Goal: Transaction & Acquisition: Purchase product/service

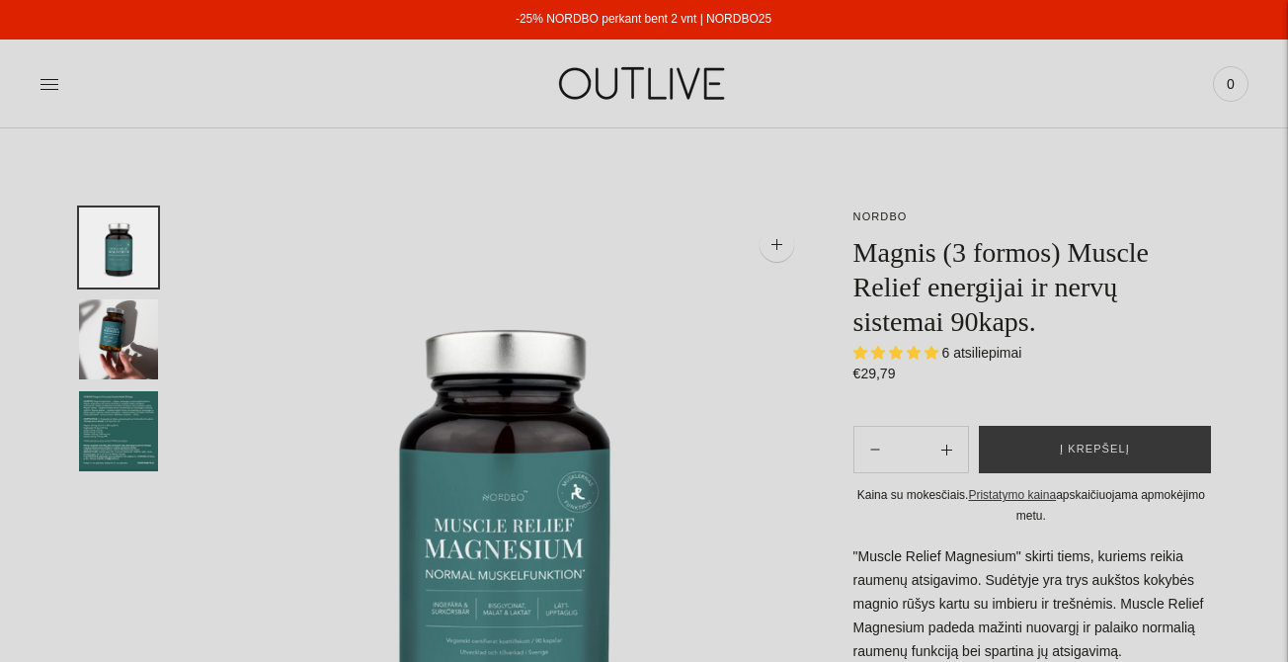
select select "**********"
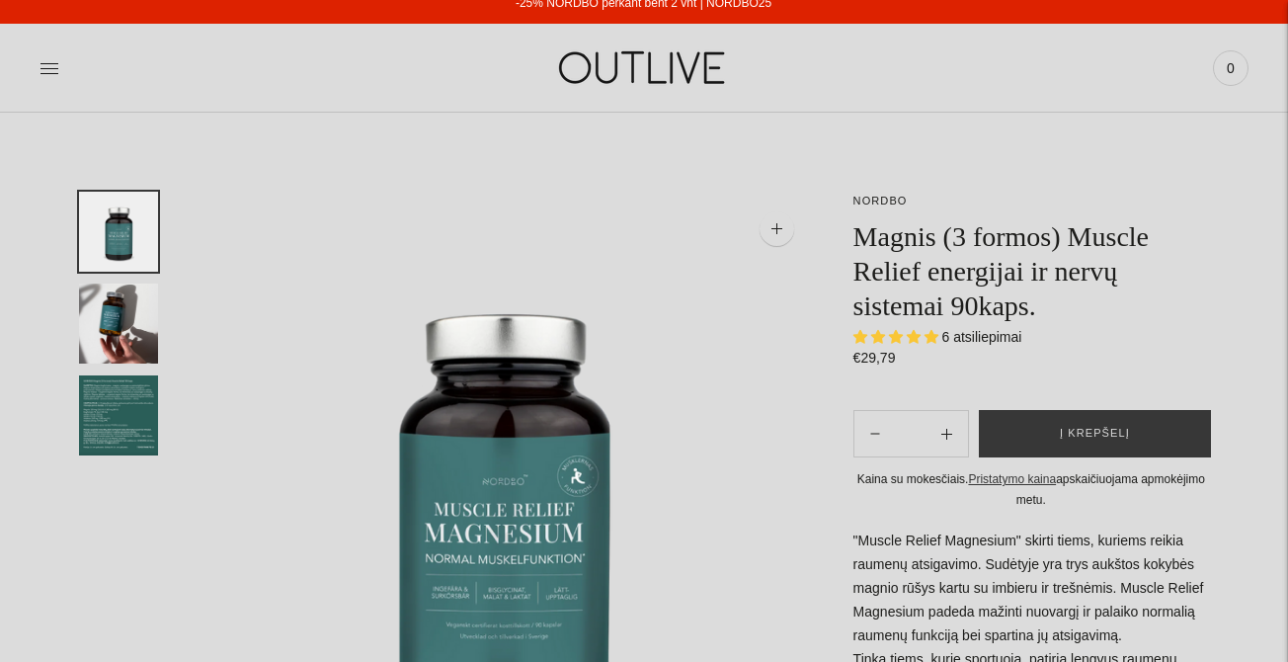
scroll to position [8, 0]
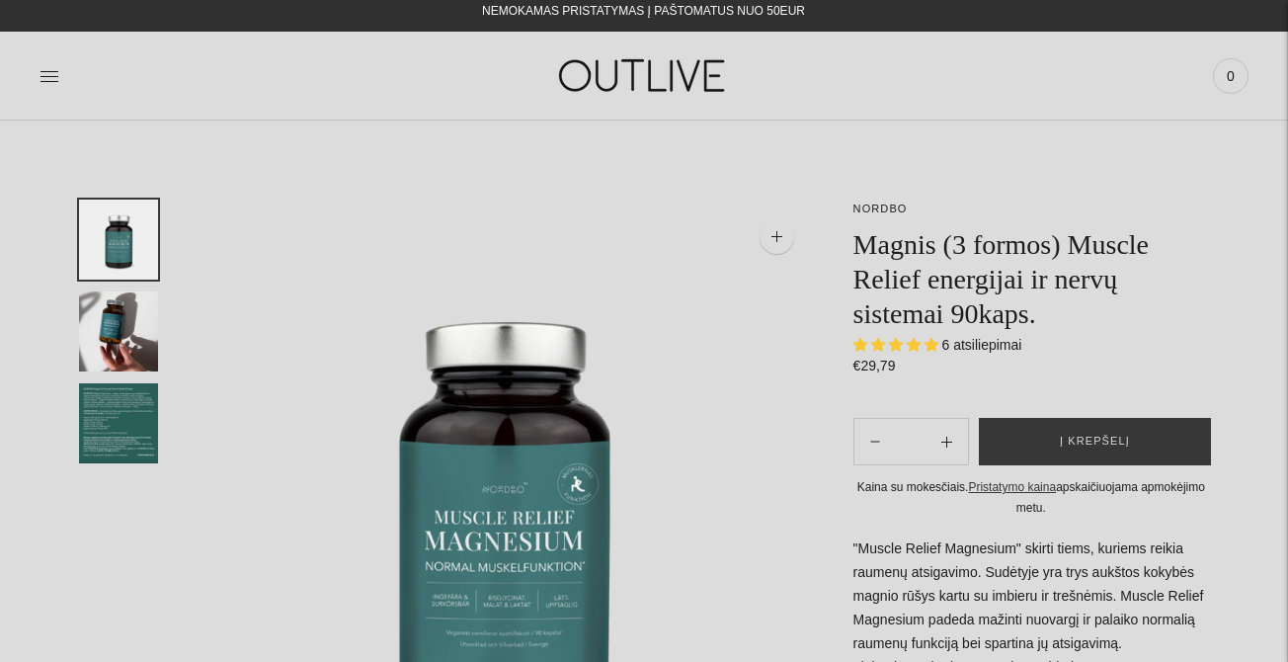
click at [952, 346] on span "6 atsiliepimai" at bounding box center [982, 345] width 80 height 16
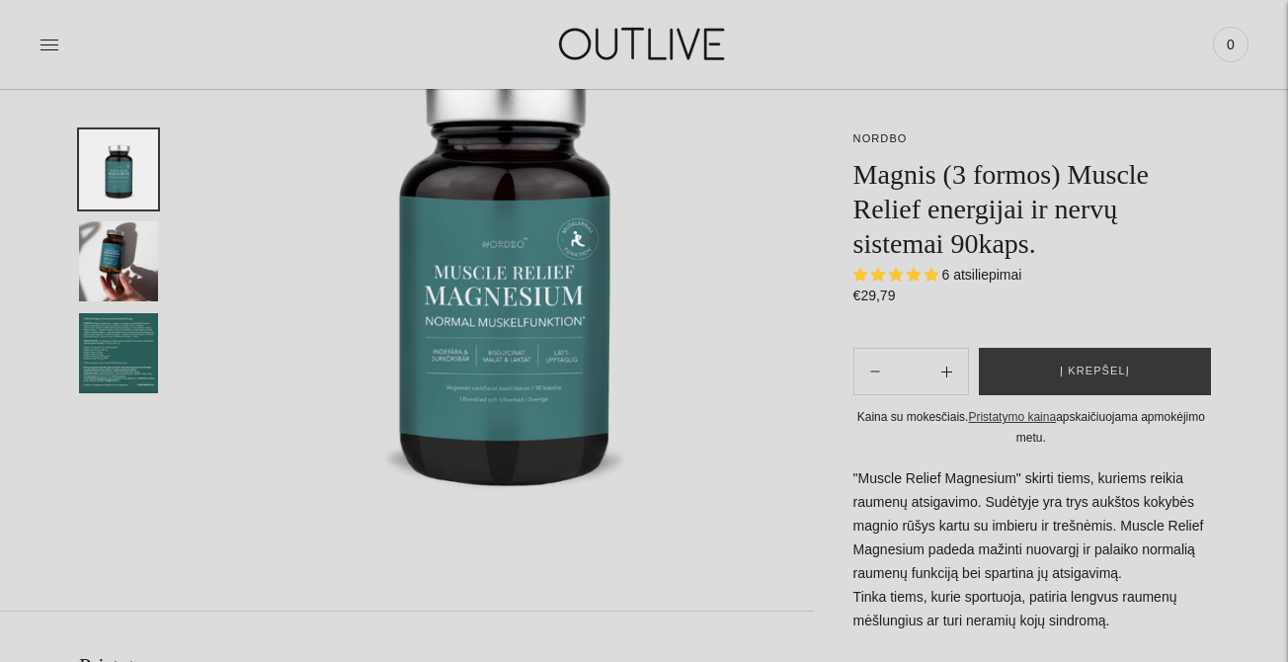
scroll to position [247, 0]
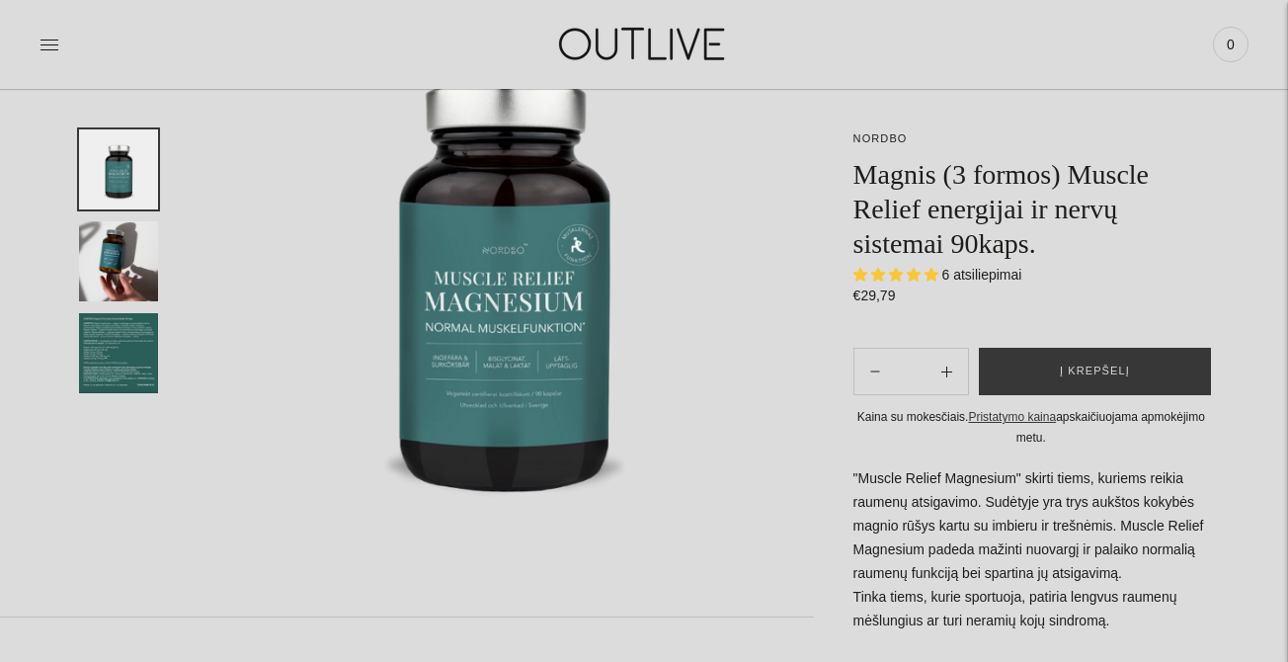
click at [536, 252] on img at bounding box center [505, 269] width 616 height 616
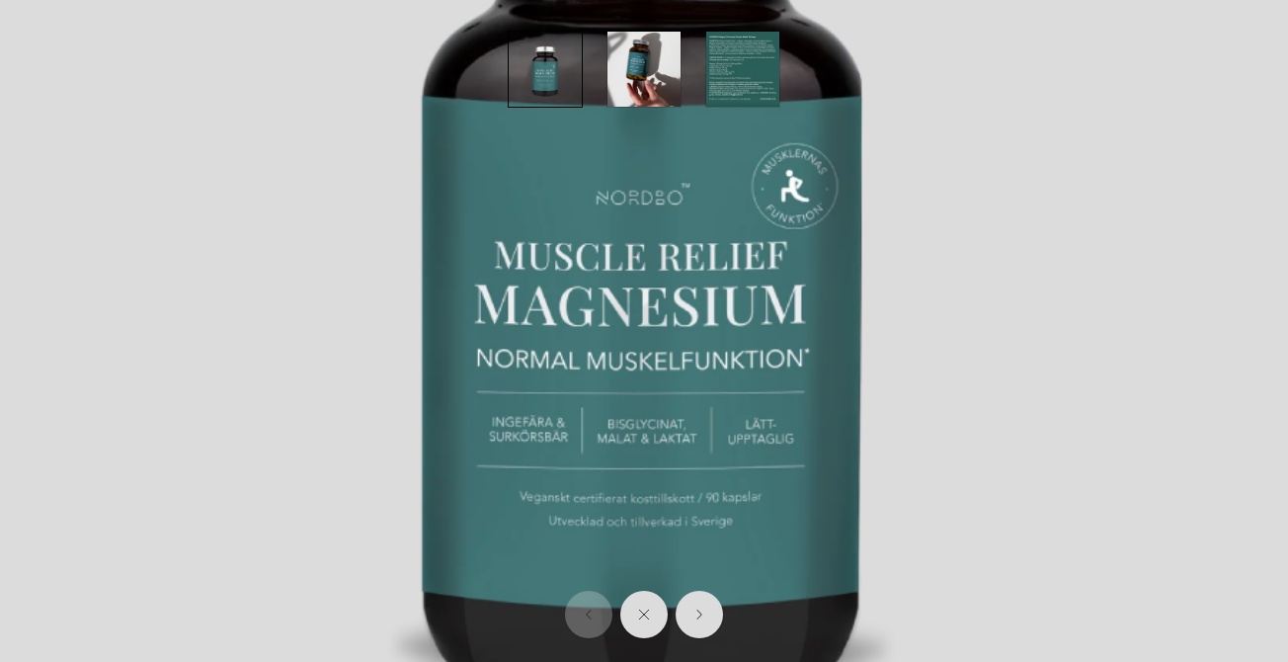
scroll to position [404, 0]
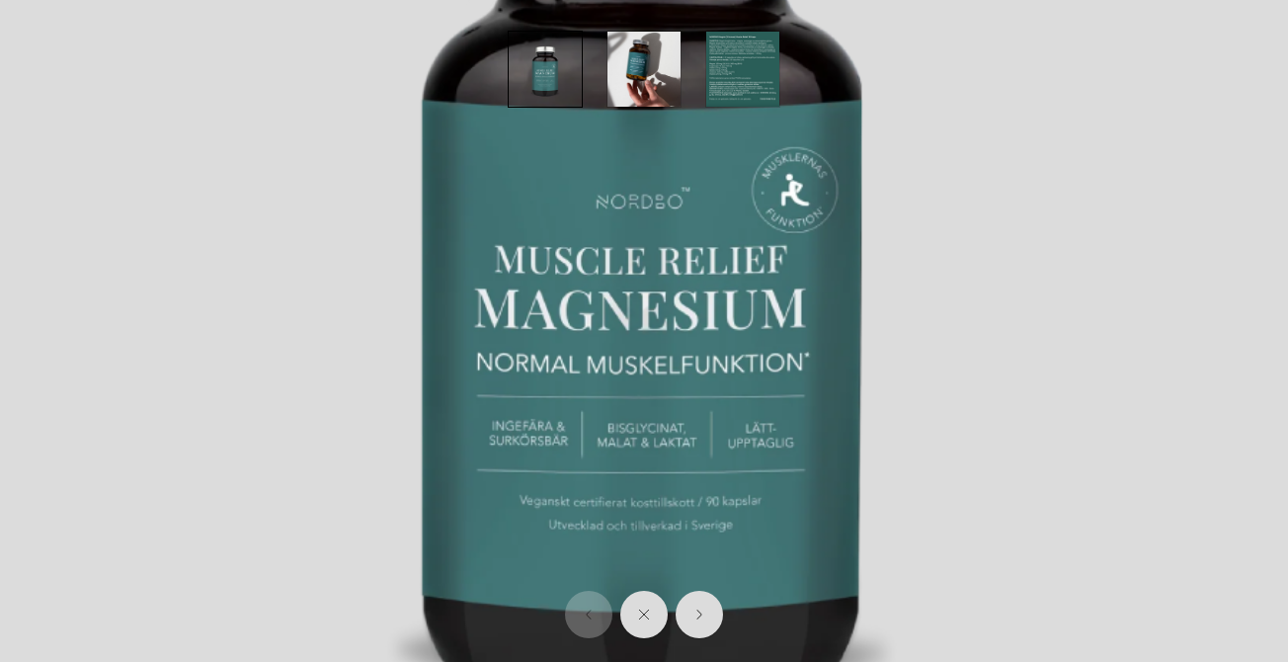
click at [939, 354] on img at bounding box center [644, 240] width 1288 height 1288
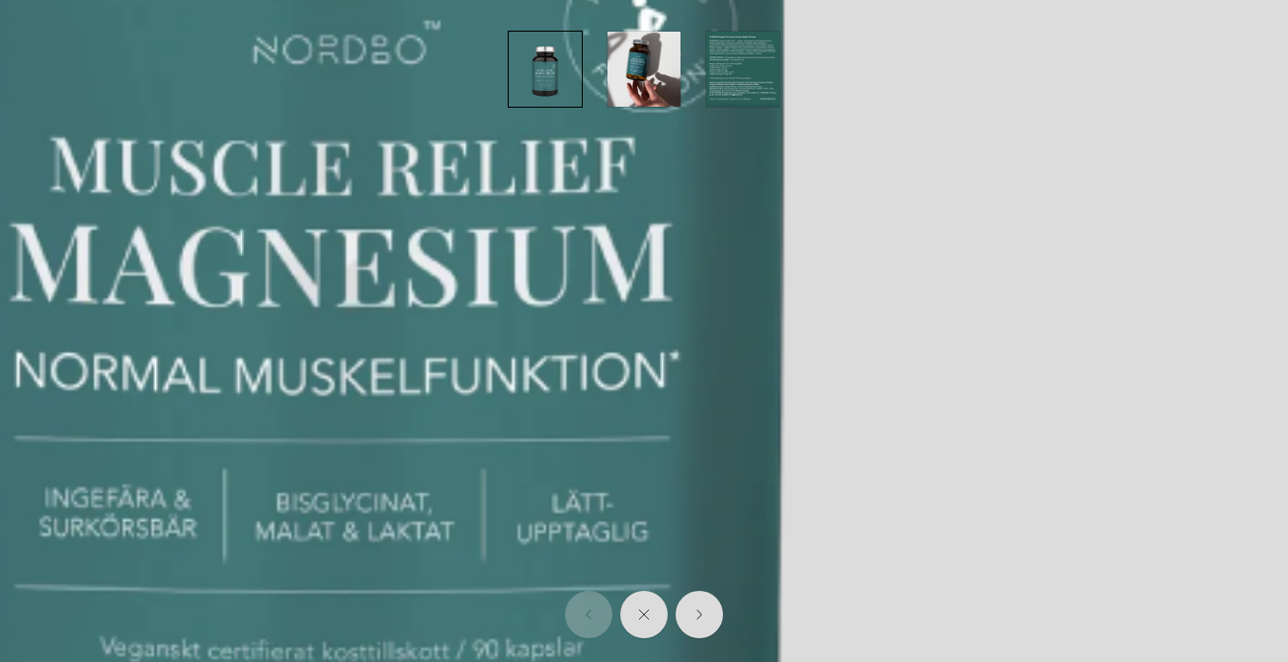
click at [939, 354] on img at bounding box center [348, 126] width 2575 height 2575
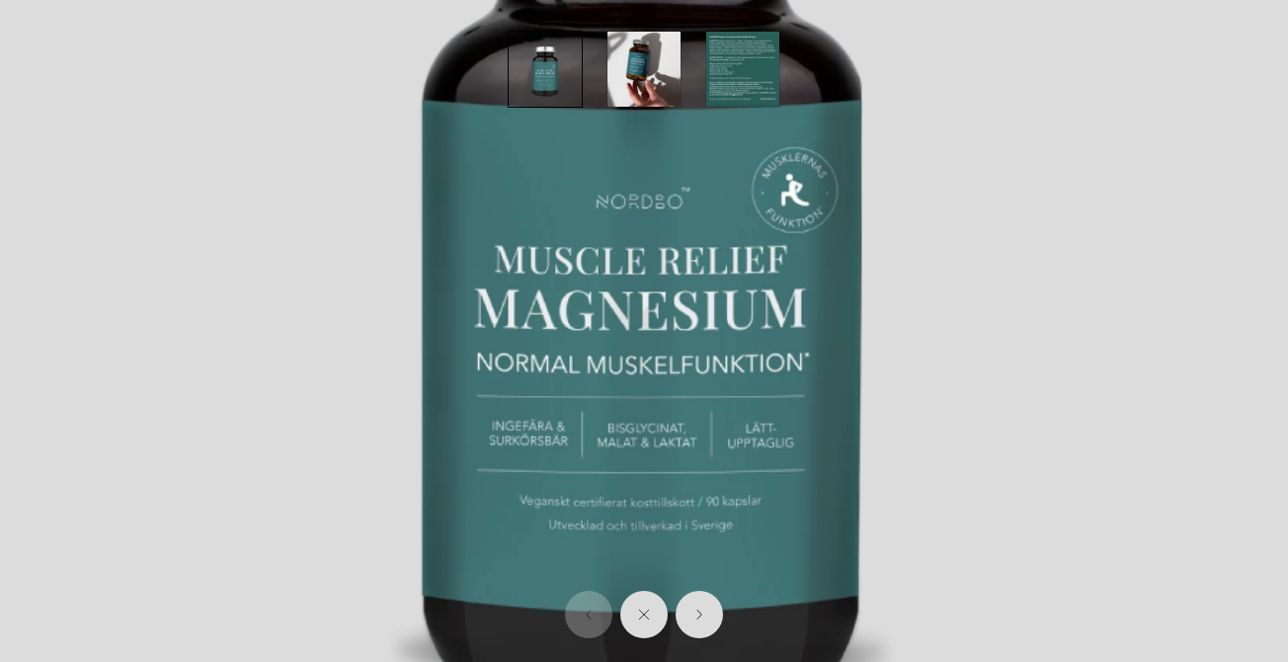
click at [891, 251] on img at bounding box center [644, 240] width 1288 height 1288
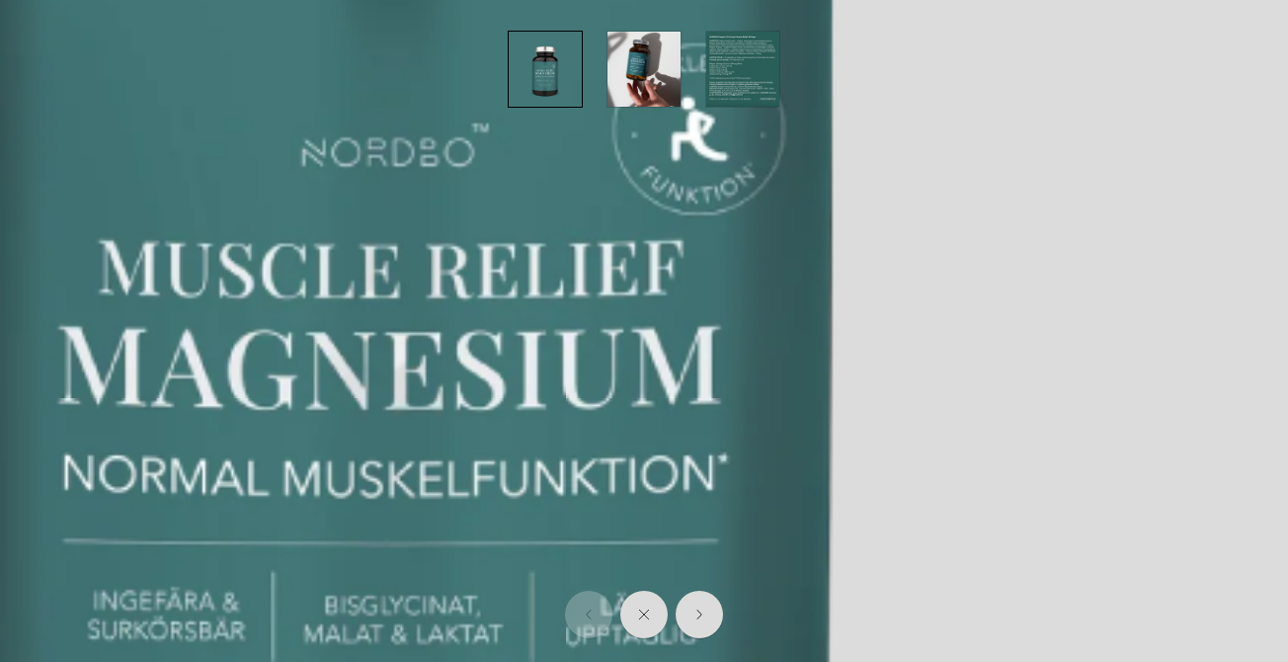
click at [891, 251] on img at bounding box center [396, 228] width 2575 height 2575
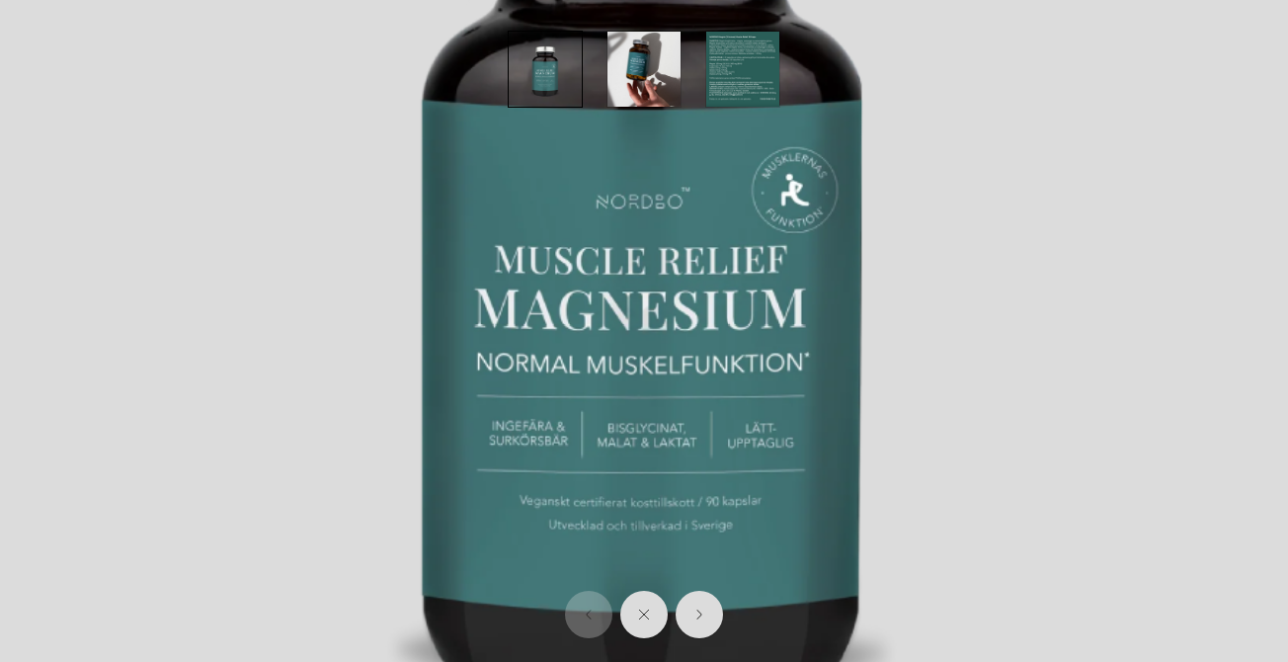
click at [891, 251] on img at bounding box center [644, 240] width 1288 height 1288
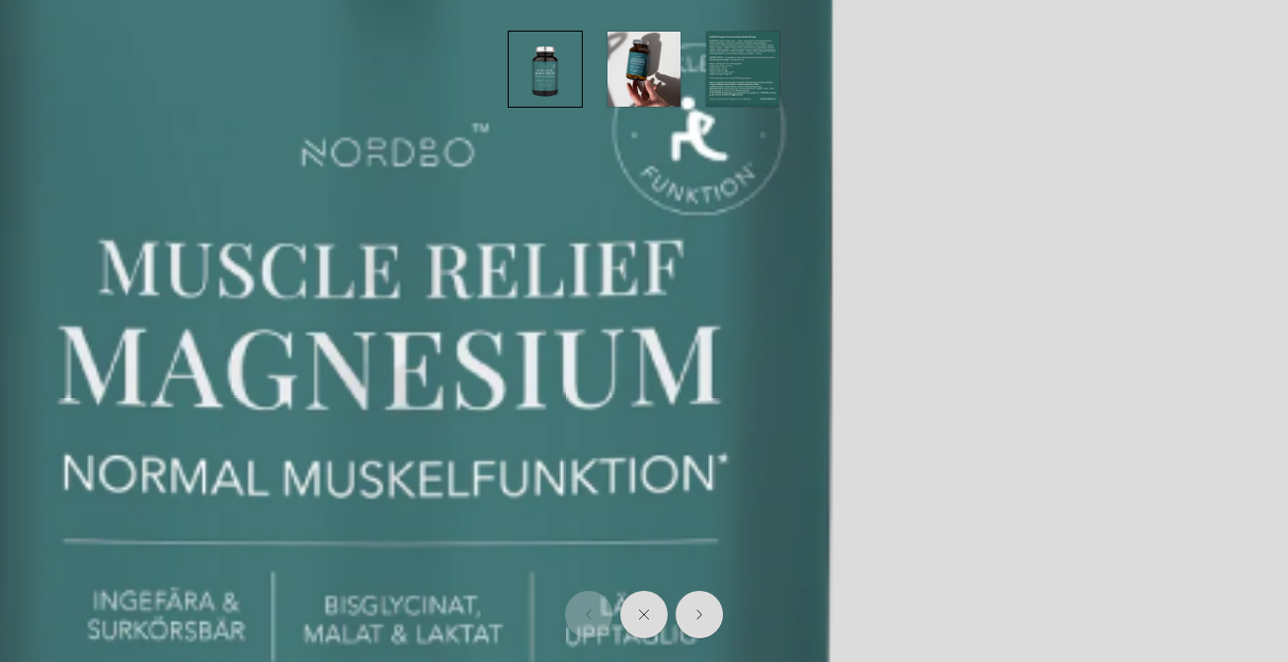
click at [742, 66] on img "button" at bounding box center [742, 69] width 73 height 75
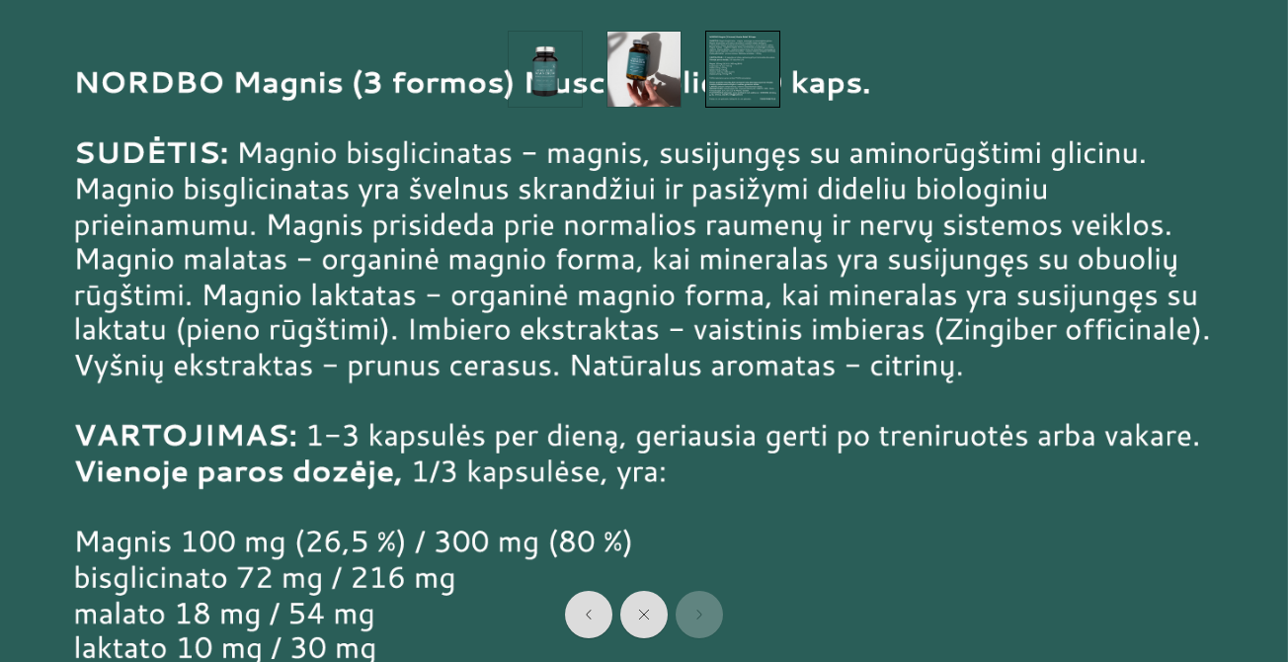
scroll to position [0, 0]
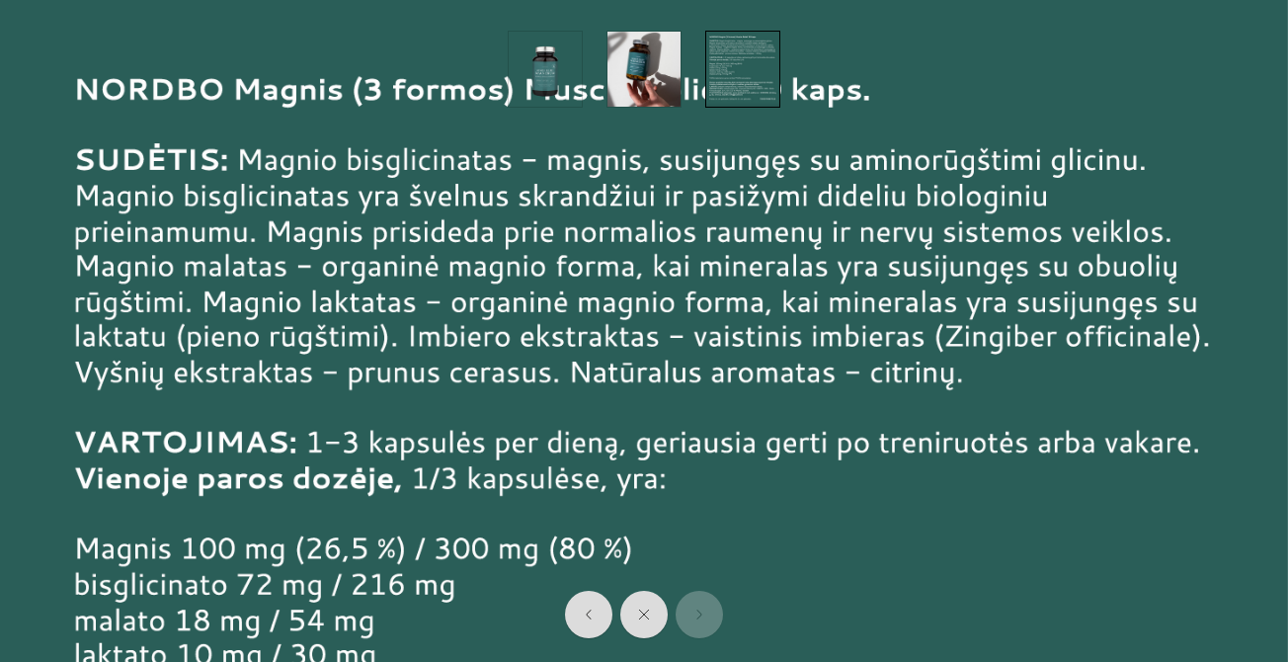
click at [883, 300] on img at bounding box center [644, 642] width 1288 height 1284
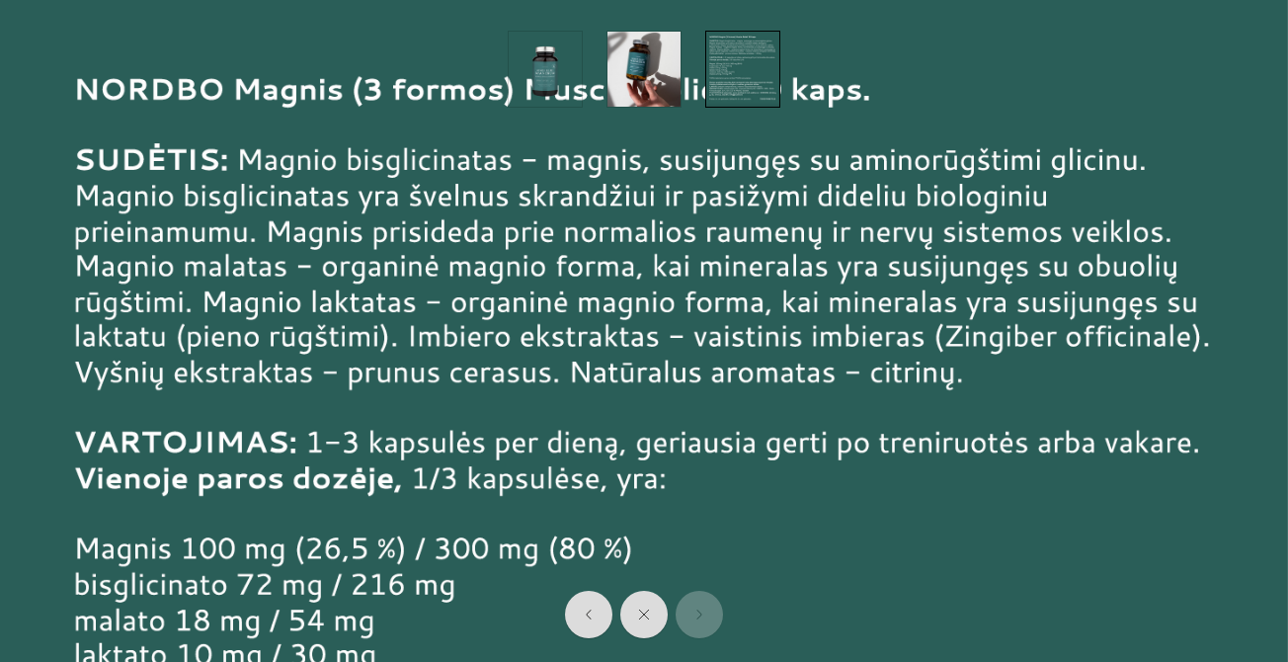
click at [165, 106] on div at bounding box center [644, 69] width 1248 height 99
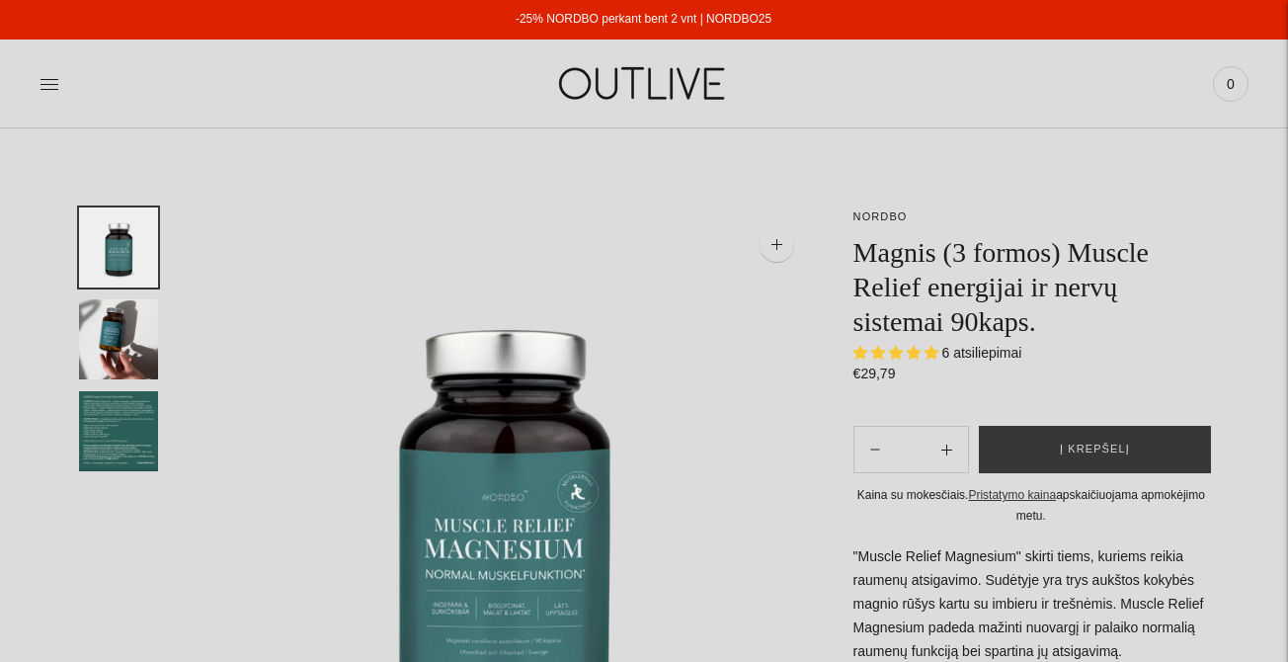
select select "**********"
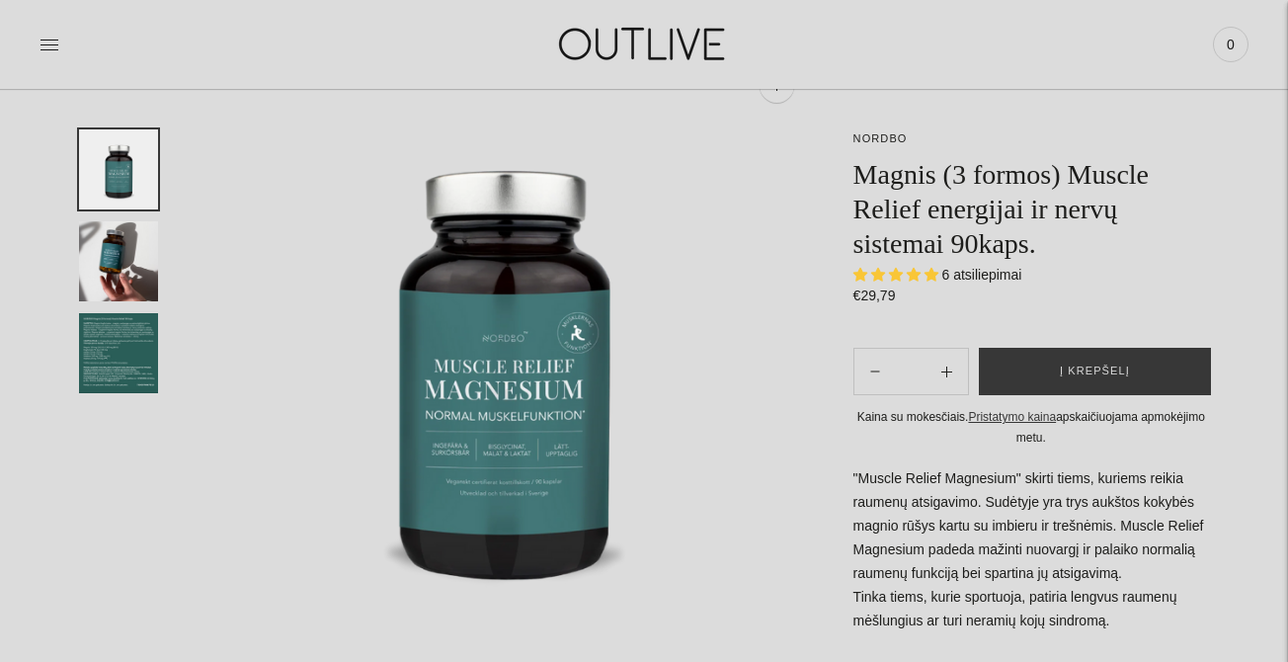
scroll to position [156, 0]
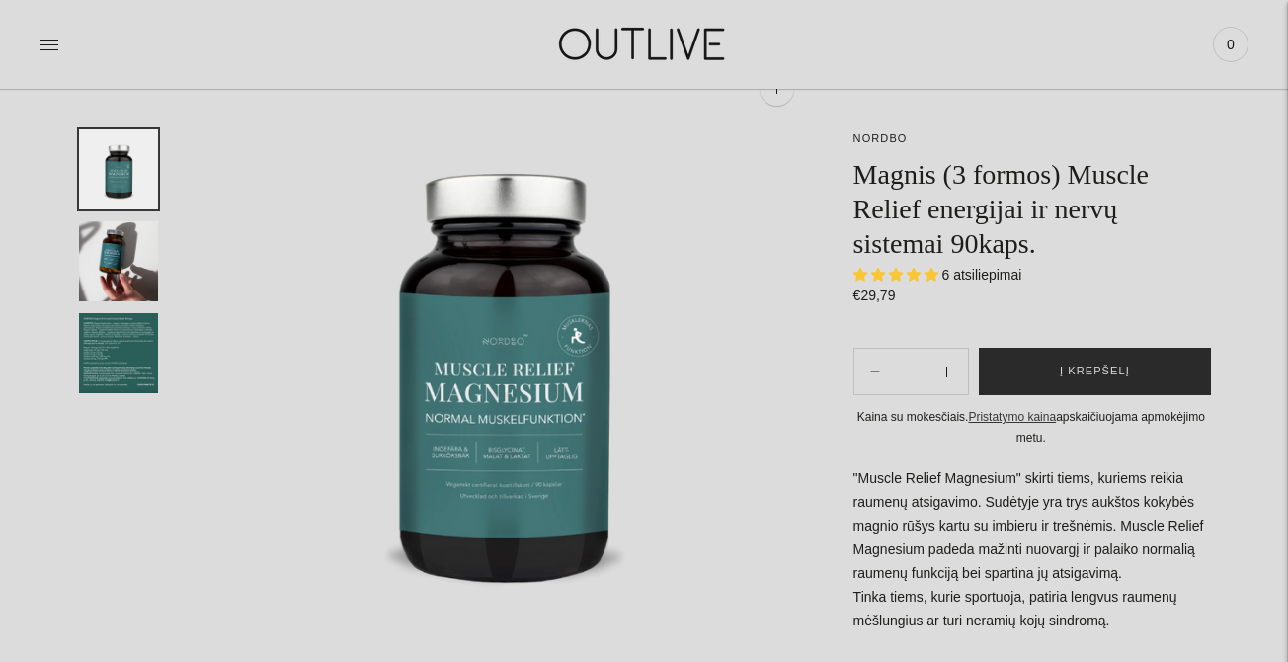
click at [1092, 358] on button "Į krepšelį" at bounding box center [1095, 371] width 232 height 47
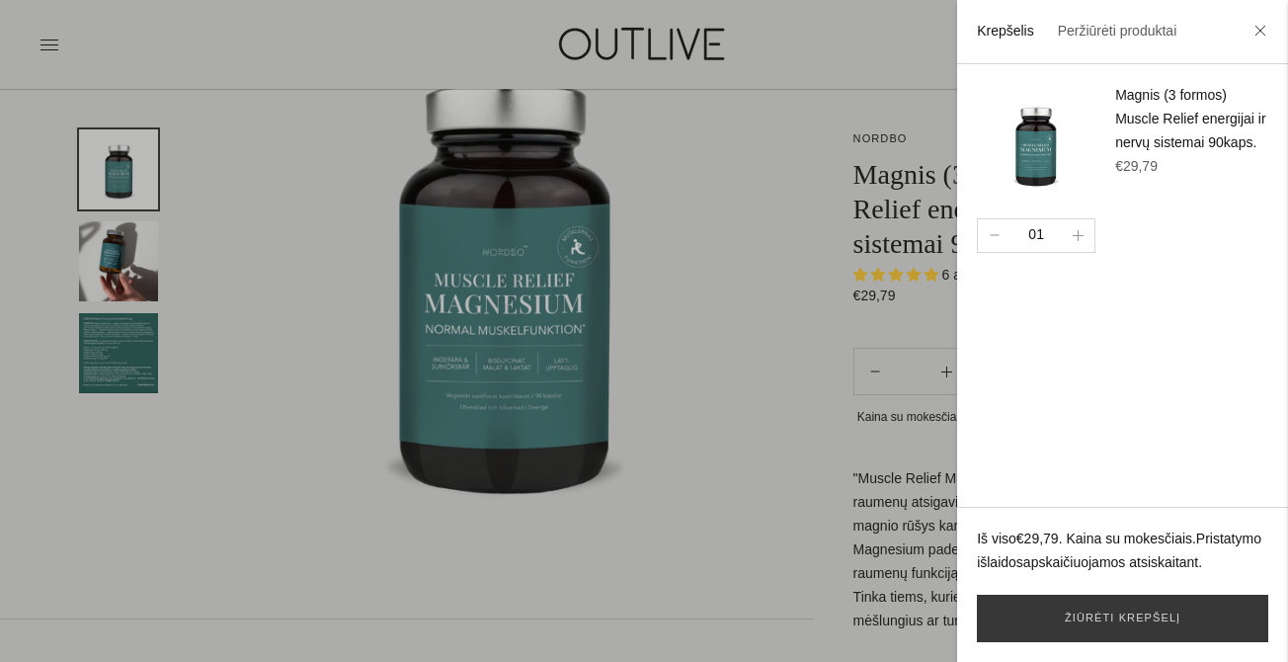
scroll to position [252, 0]
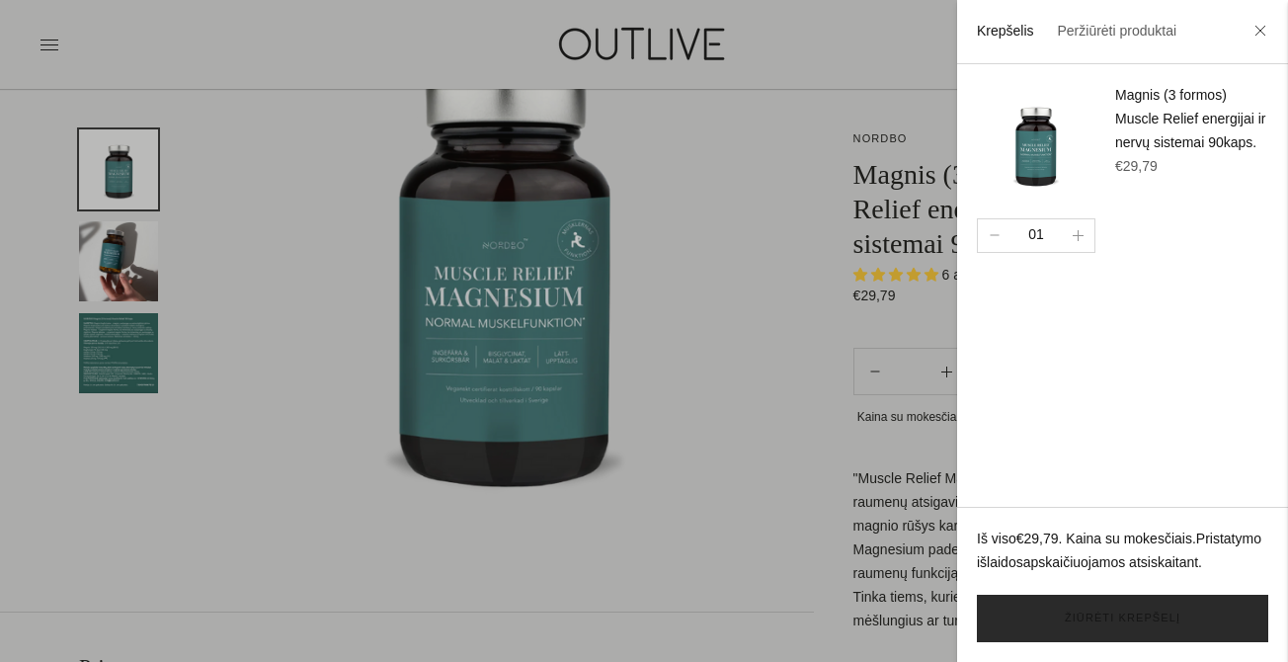
click at [1106, 622] on link "Žiūrėti krepšelį" at bounding box center [1122, 617] width 291 height 47
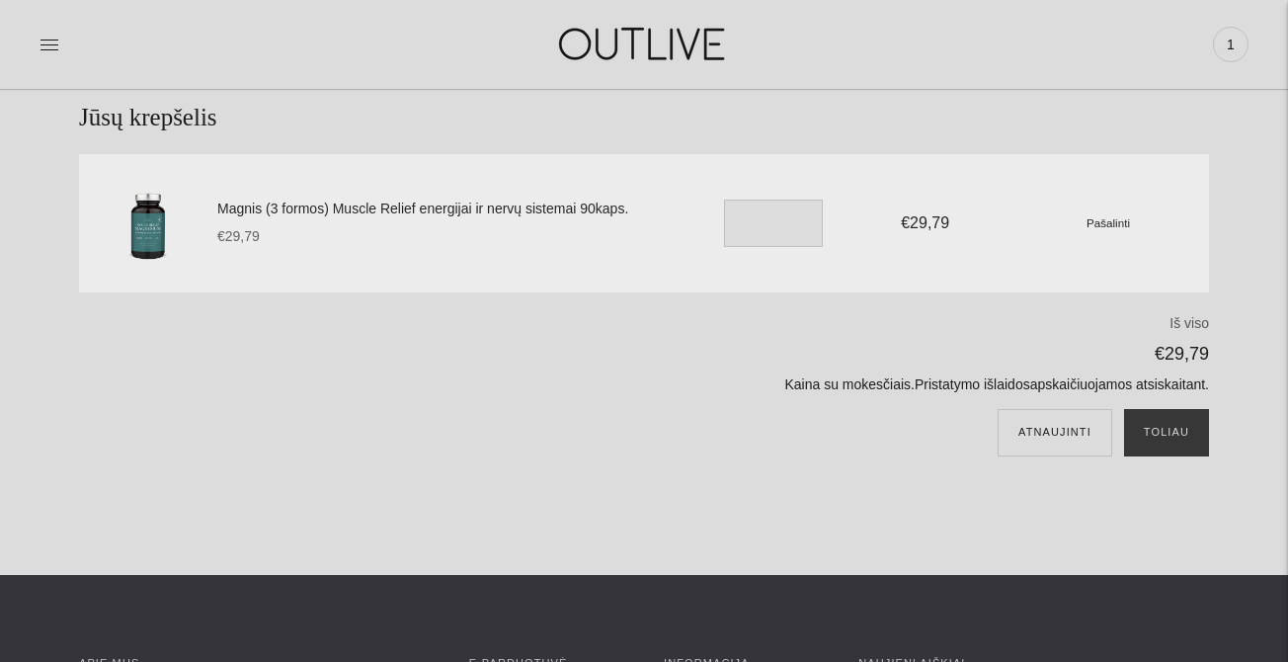
scroll to position [110, 0]
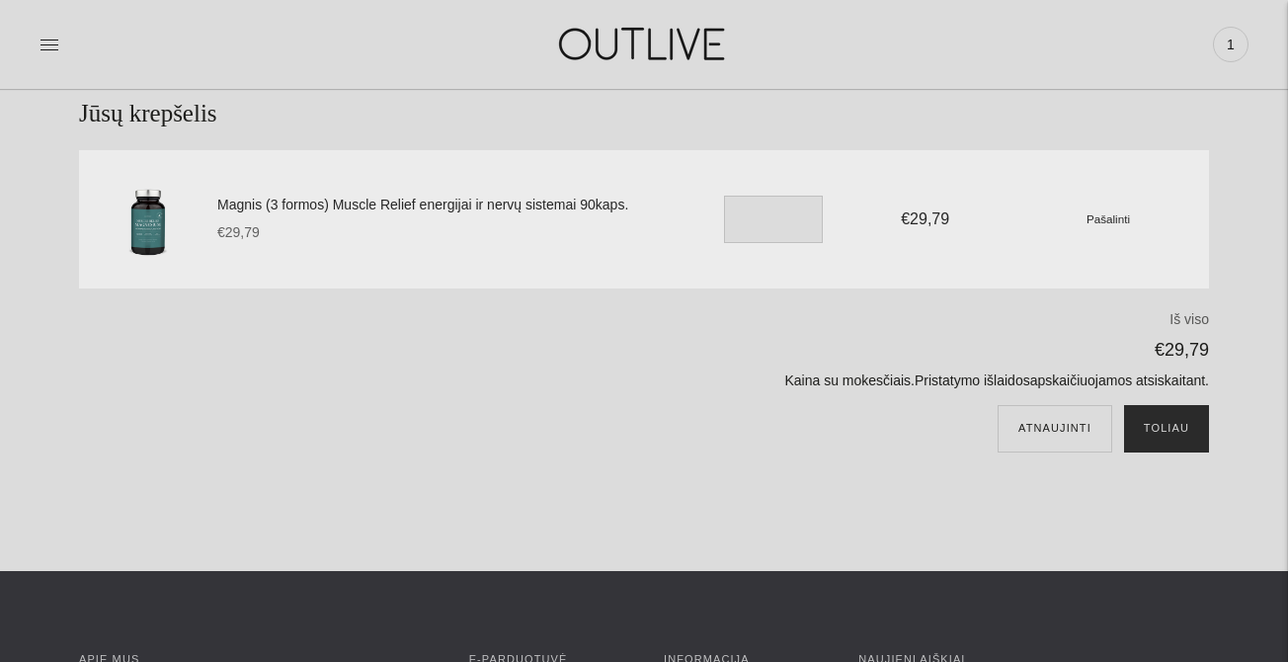
click at [1169, 430] on button "Toliau" at bounding box center [1166, 428] width 85 height 47
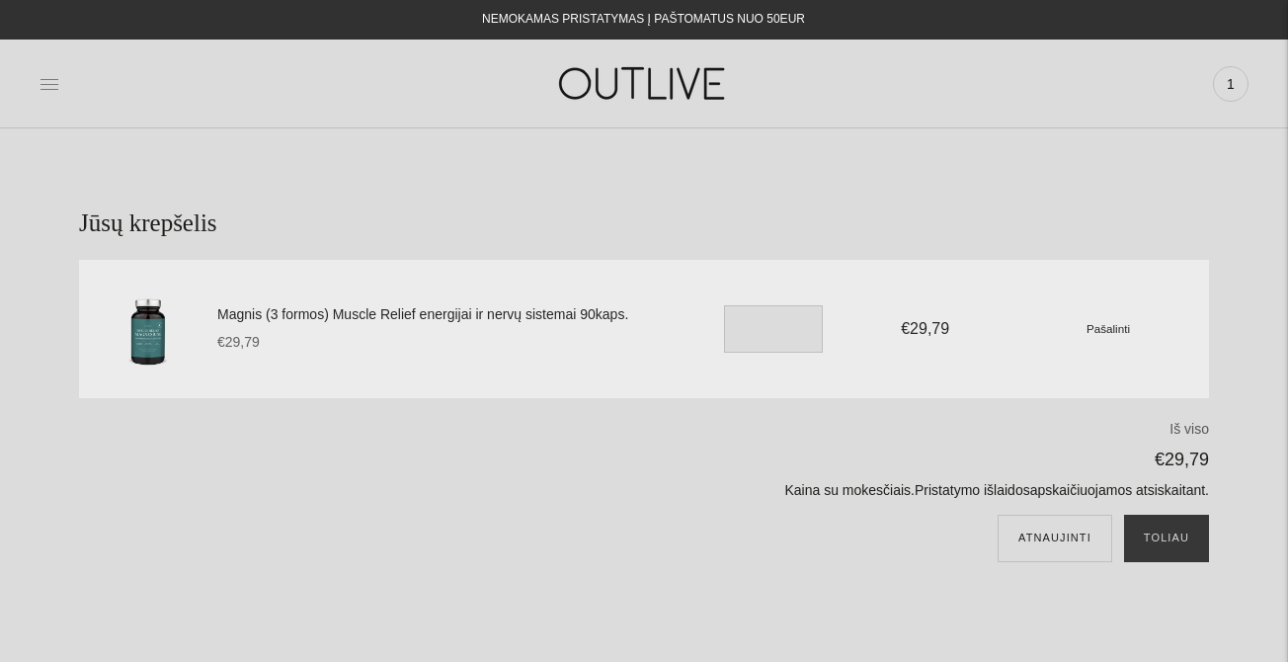
click at [50, 84] on icon at bounding box center [49, 84] width 18 height 10
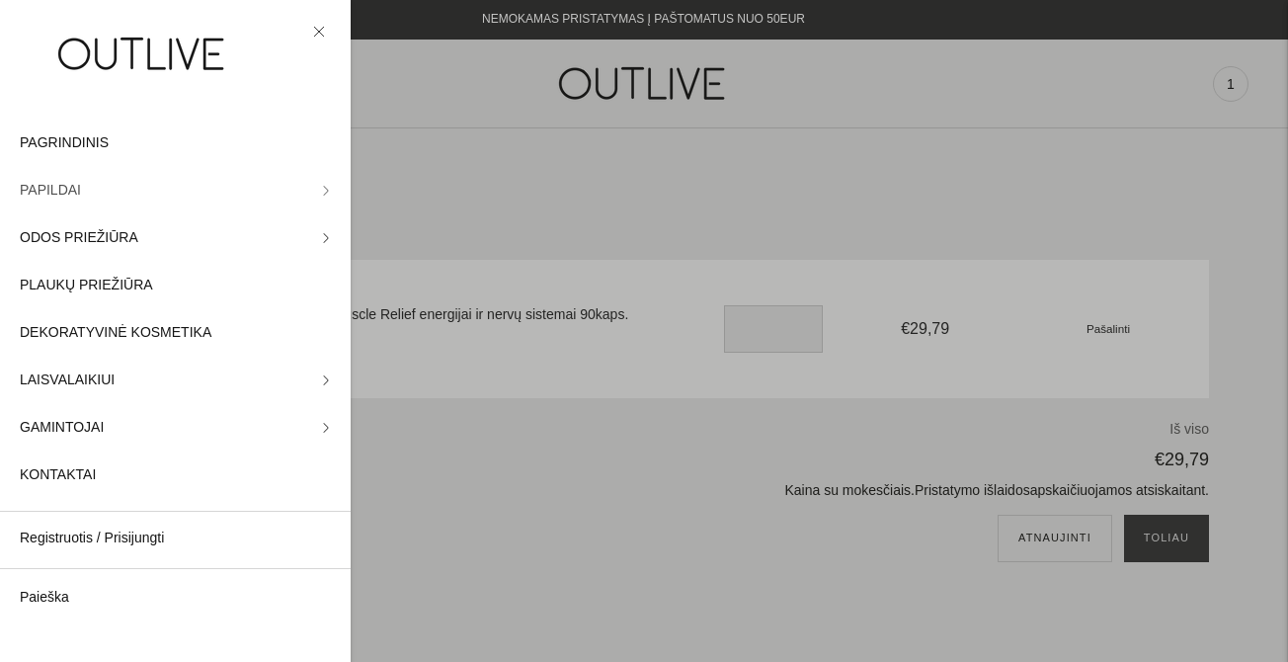
click at [46, 192] on span "PAPILDAI" at bounding box center [50, 191] width 61 height 24
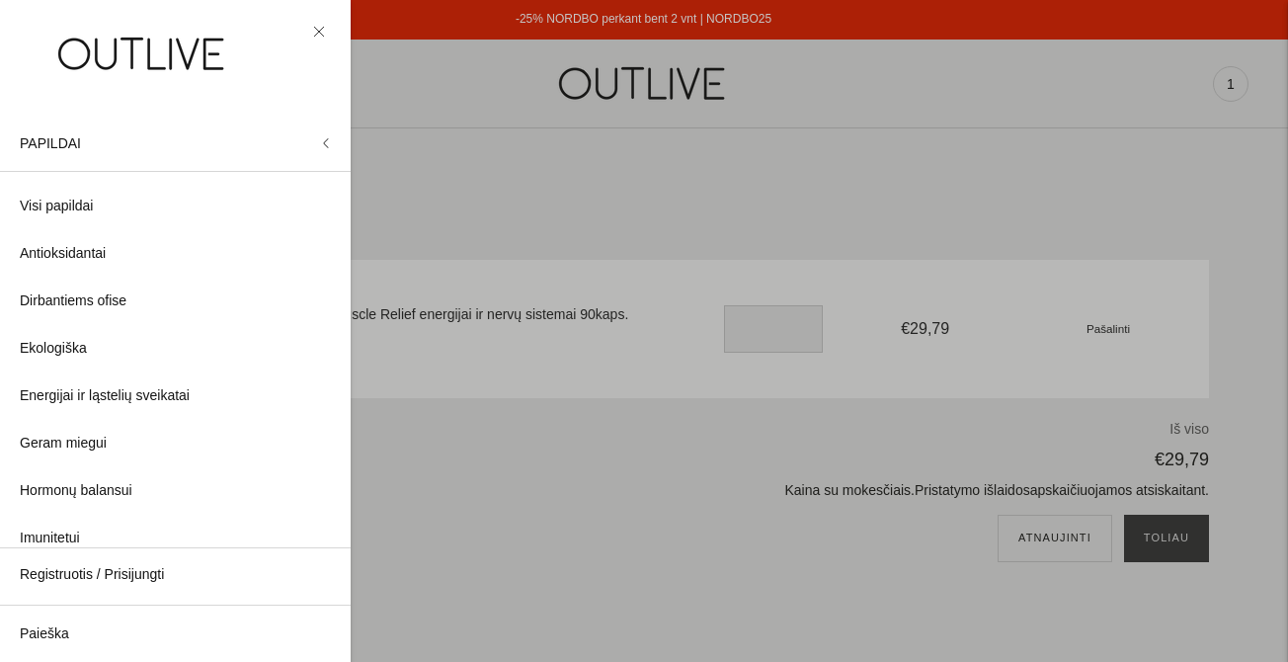
click at [434, 145] on div at bounding box center [644, 331] width 1288 height 662
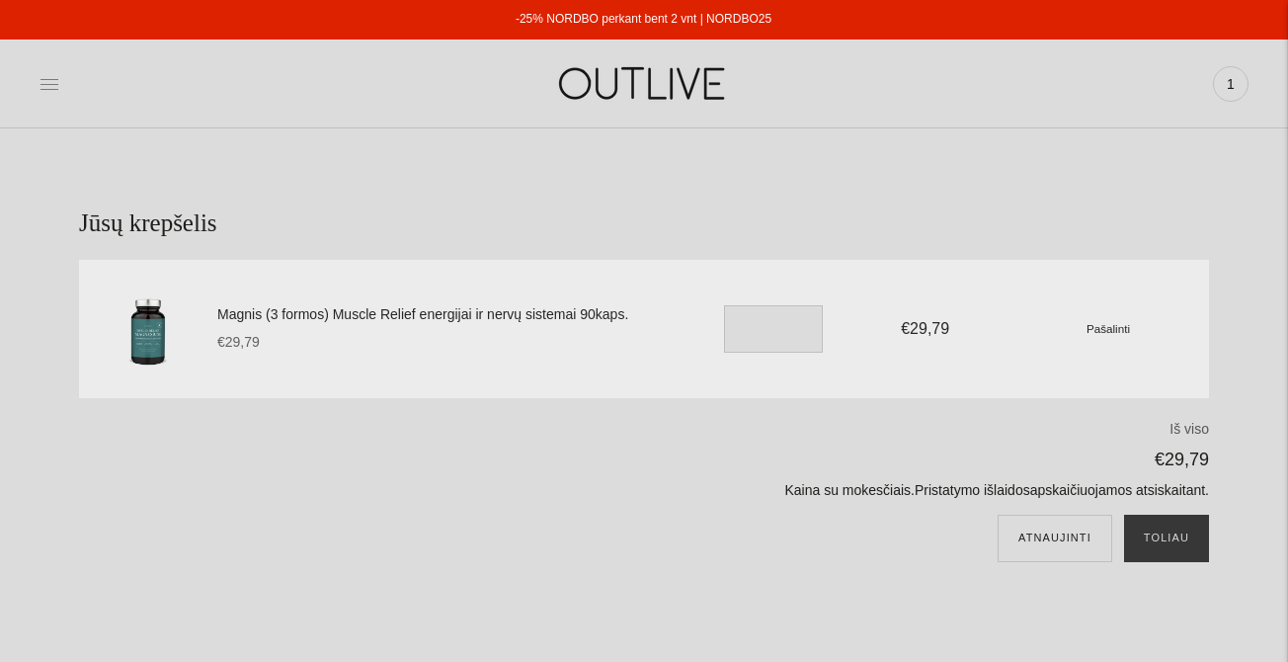
click at [49, 84] on icon at bounding box center [49, 84] width 18 height 10
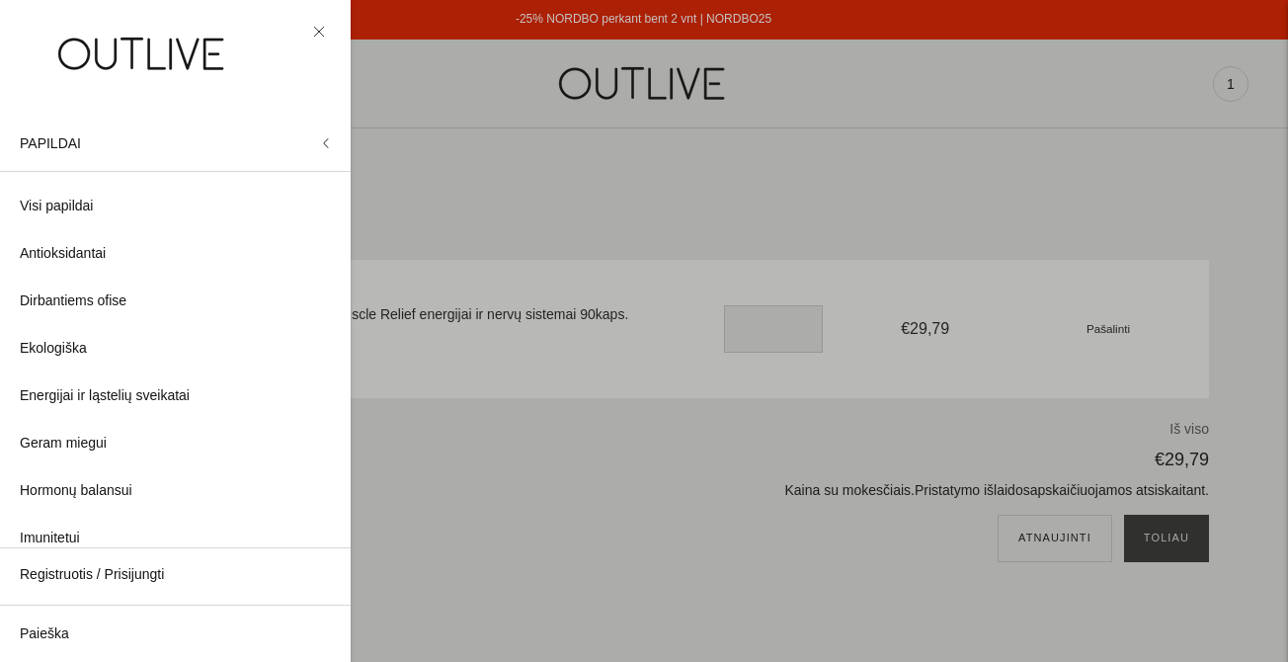
click at [585, 104] on div at bounding box center [644, 331] width 1288 height 662
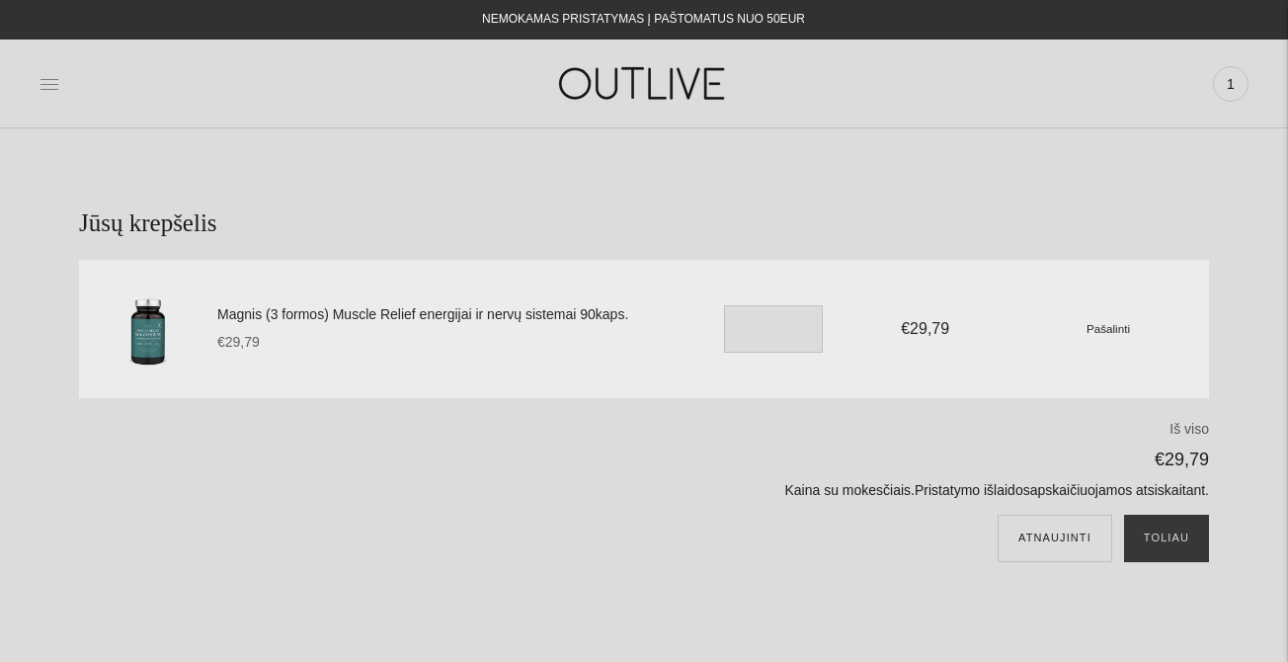
click at [52, 84] on icon at bounding box center [49, 84] width 18 height 10
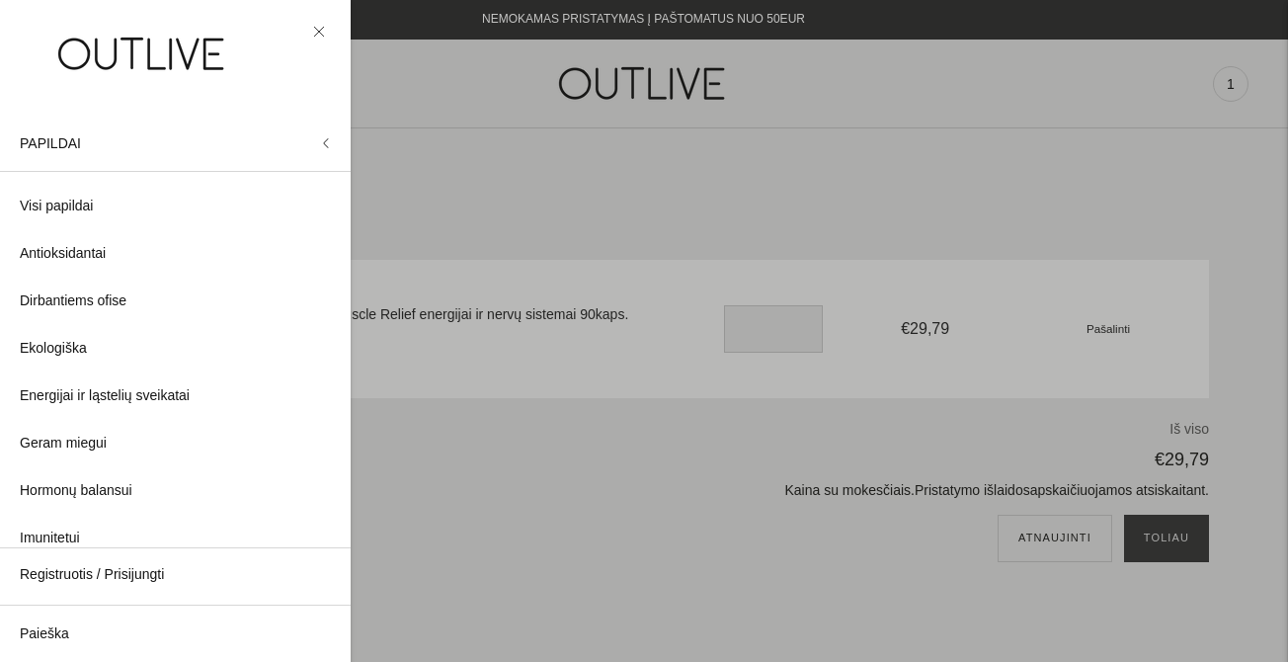
click at [558, 133] on div at bounding box center [644, 331] width 1288 height 662
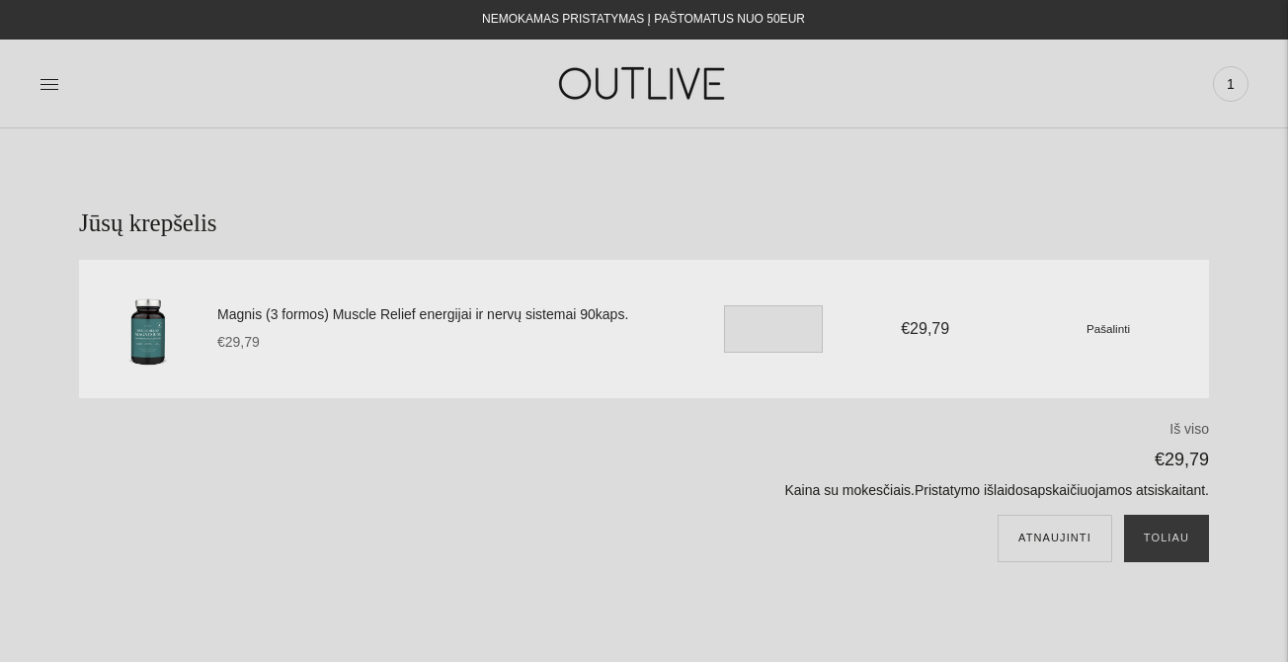
click at [481, 21] on div "NEMOKAMAS PRISTATYMAS Į PAŠTOMATUS NUO 50EUR" at bounding box center [643, 19] width 1289 height 39
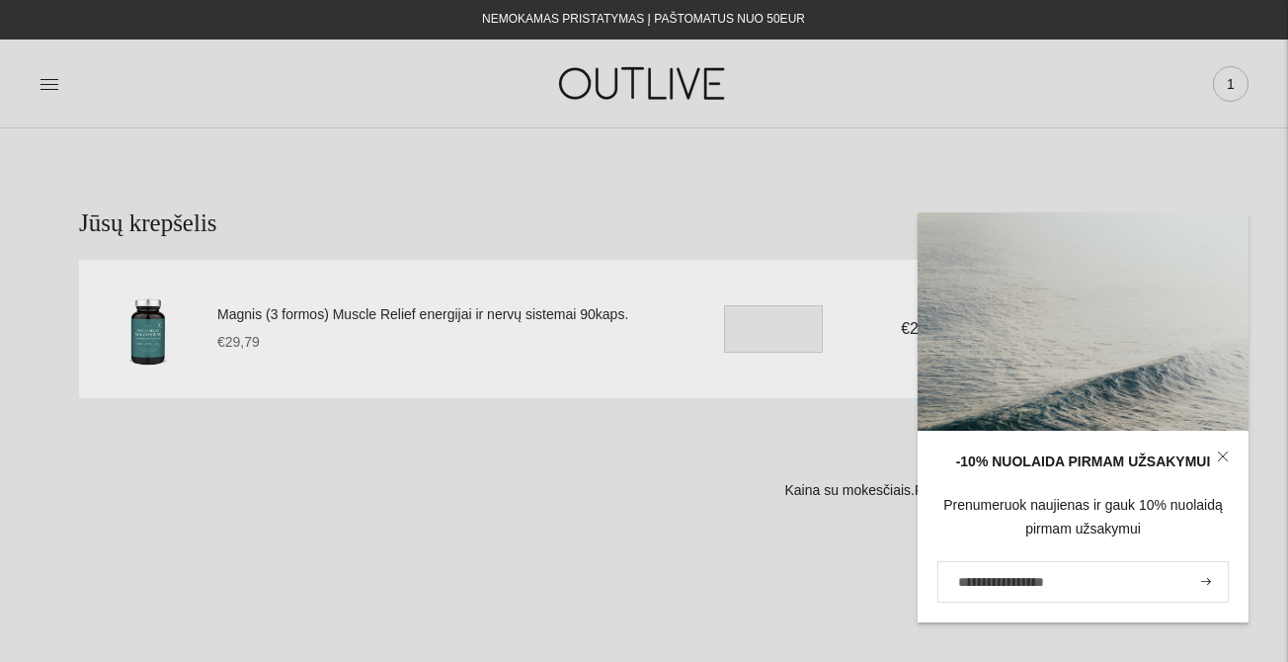
click at [1226, 83] on span "1" at bounding box center [1231, 84] width 28 height 28
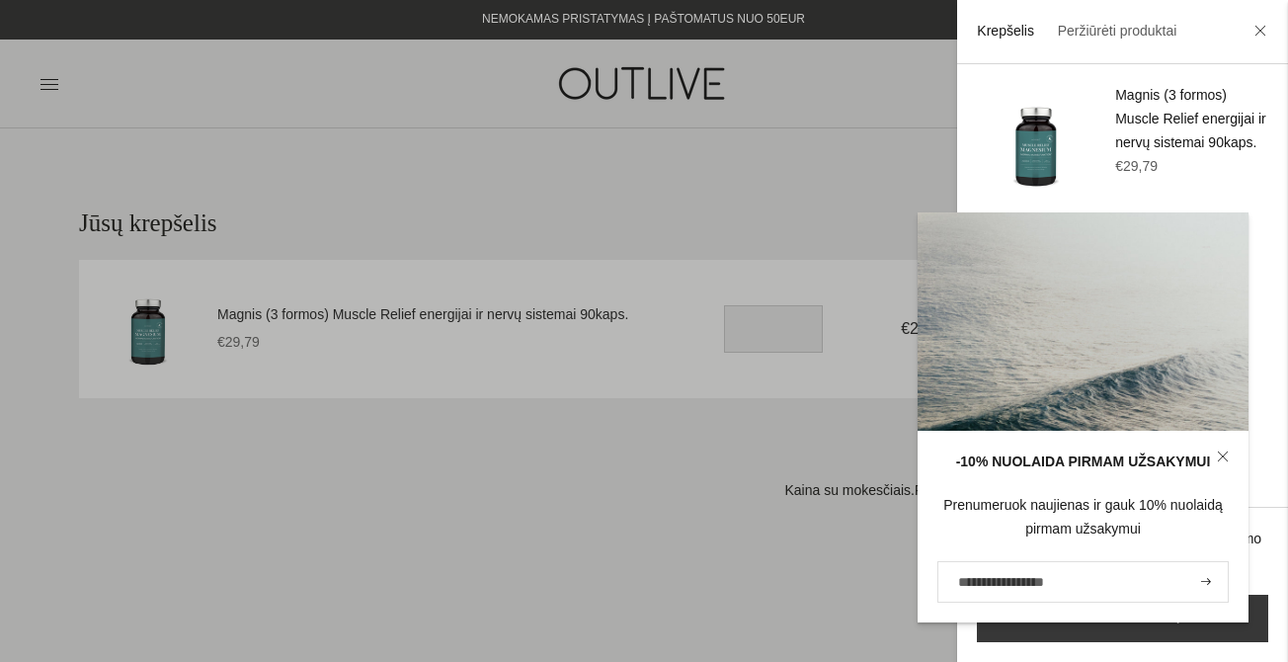
click at [722, 95] on div at bounding box center [644, 331] width 1288 height 662
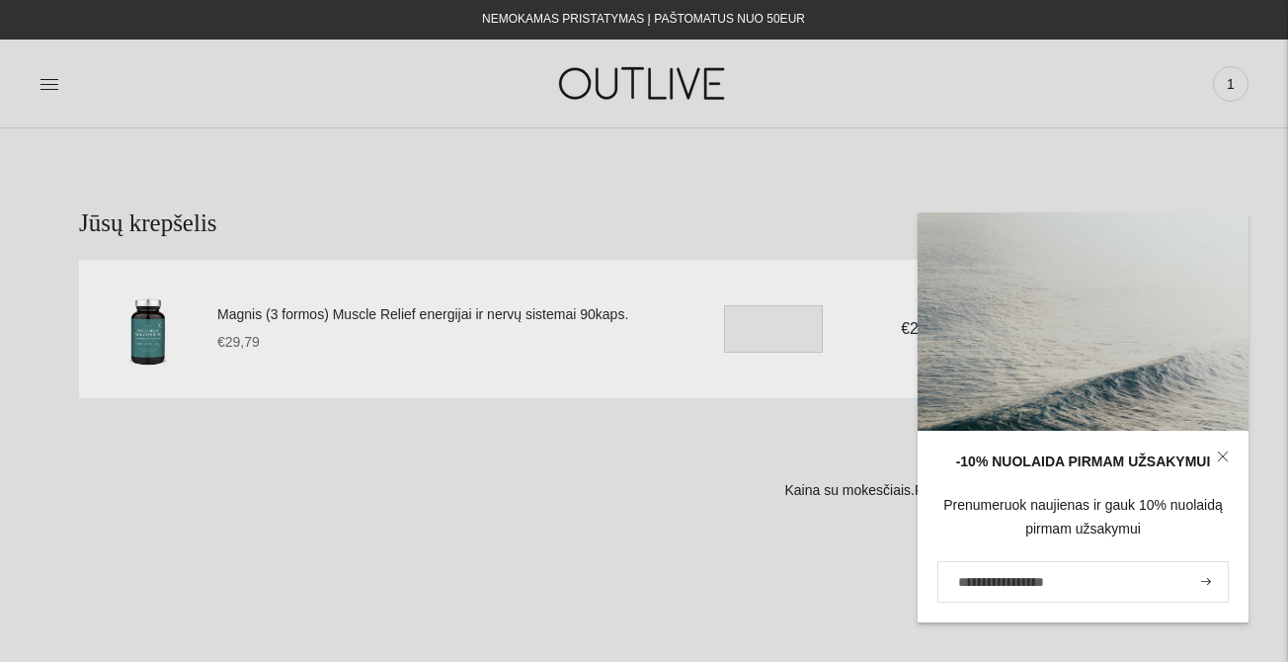
click at [51, 28] on div "NEMOKAMAS PRISTATYMAS Į PAŠTOMATUS NUO 50EUR" at bounding box center [643, 19] width 1289 height 39
click at [46, 81] on icon at bounding box center [49, 84] width 20 height 20
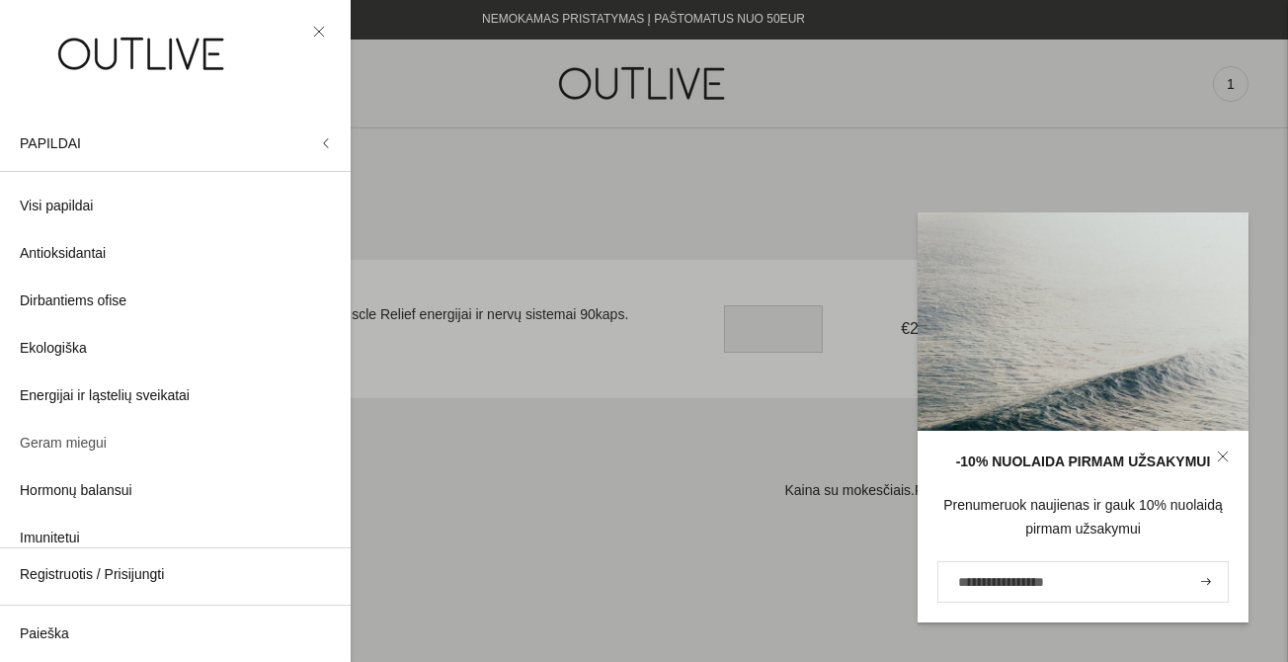
click at [85, 443] on span "Geram miegui" at bounding box center [63, 444] width 87 height 24
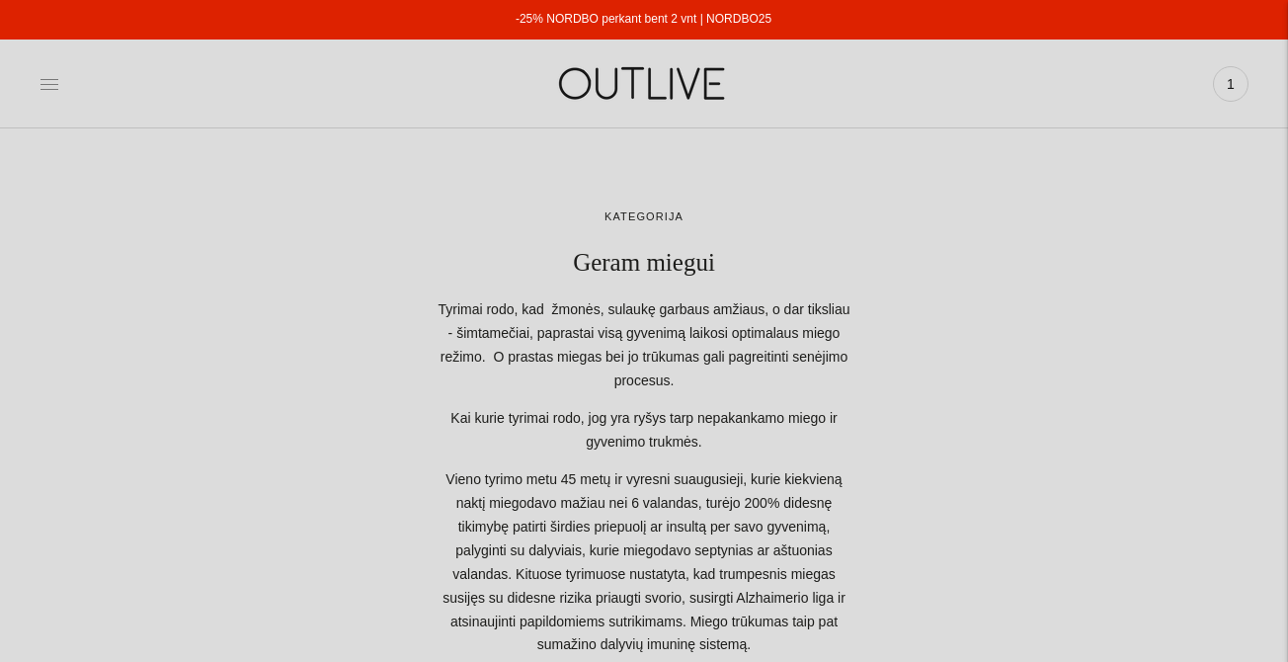
click at [53, 76] on icon at bounding box center [49, 84] width 20 height 20
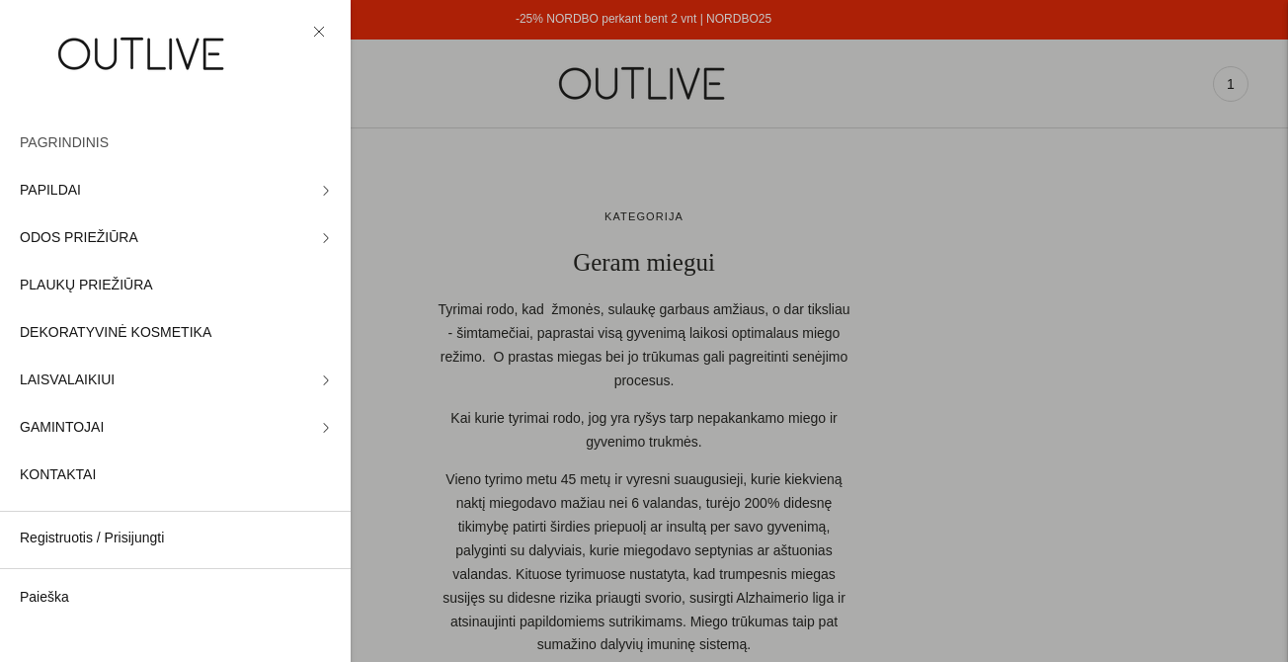
click at [80, 135] on span "PAGRINDINIS" at bounding box center [64, 143] width 89 height 24
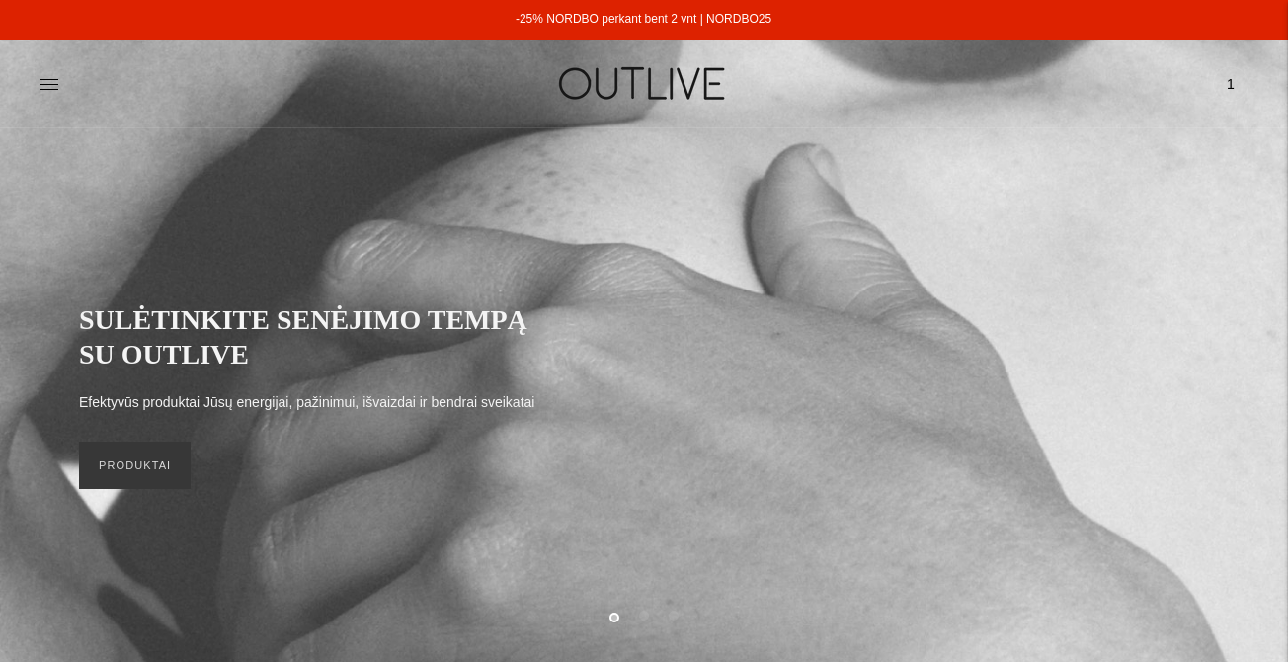
click at [732, 90] on img at bounding box center [643, 83] width 247 height 68
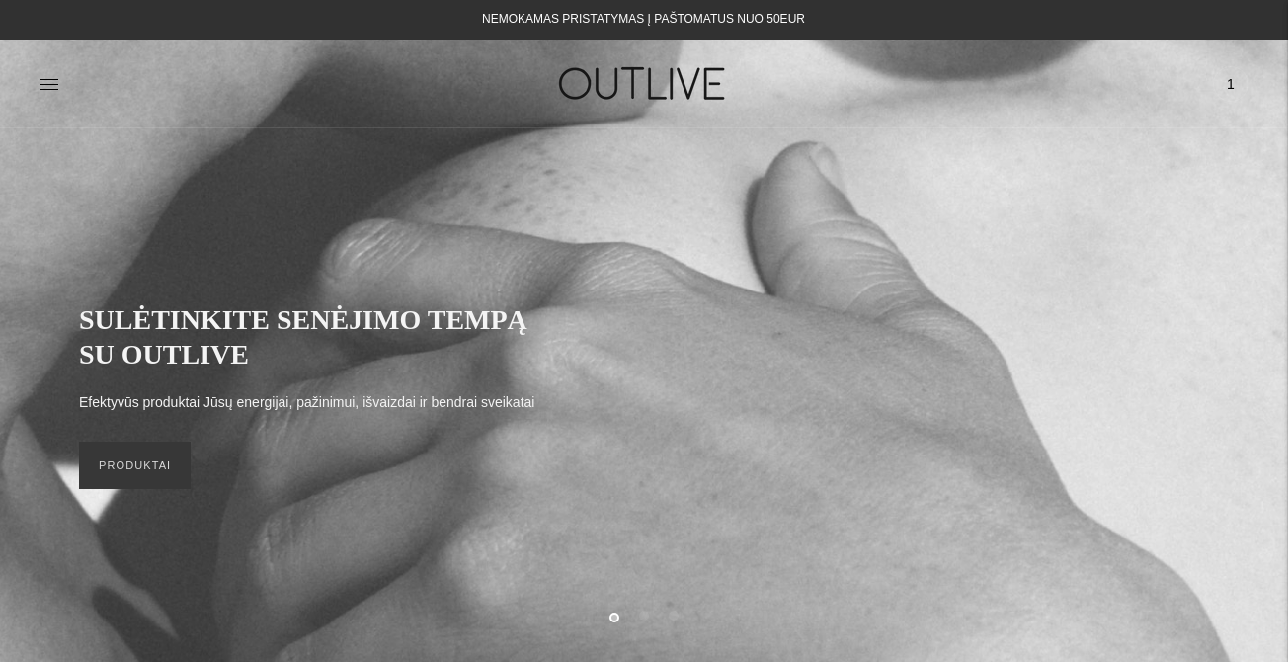
click at [682, 157] on div "SULĖTINKITE SENĖJIMO TEMPĄ SU OUTLIVE Efektyvūs produktai Jūsų energijai, pažin…" at bounding box center [644, 395] width 1288 height 532
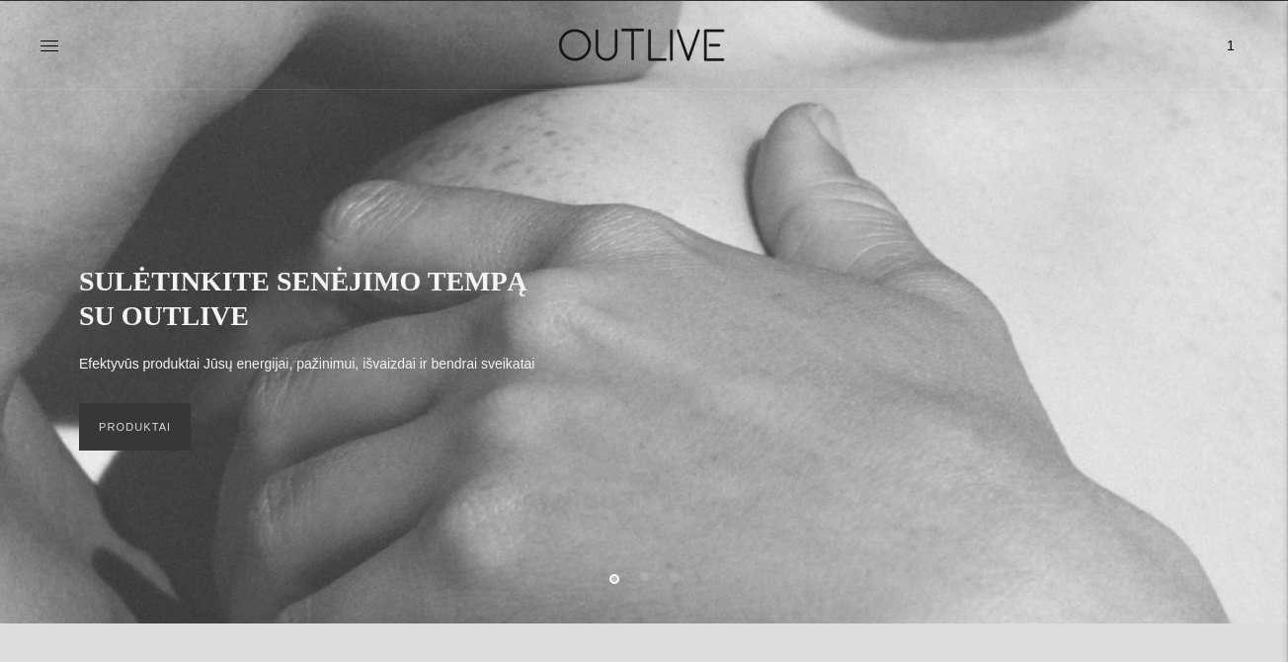
scroll to position [39, 0]
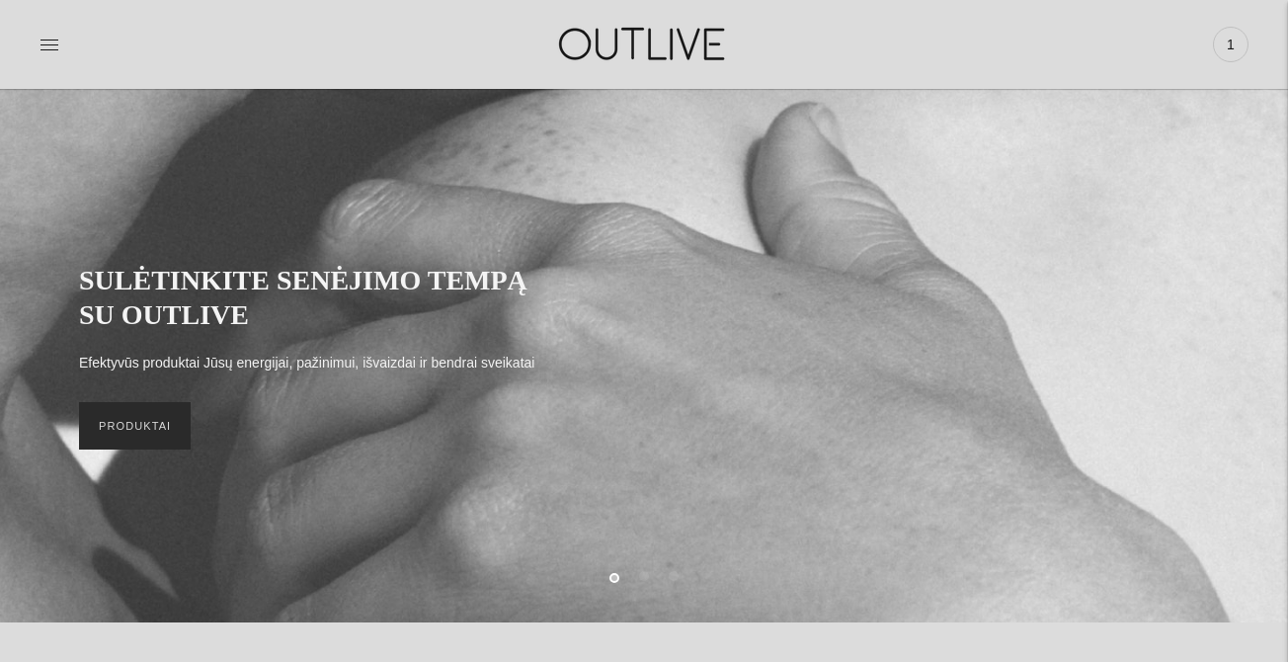
click at [139, 441] on link "PRODUKTAI" at bounding box center [135, 425] width 112 height 47
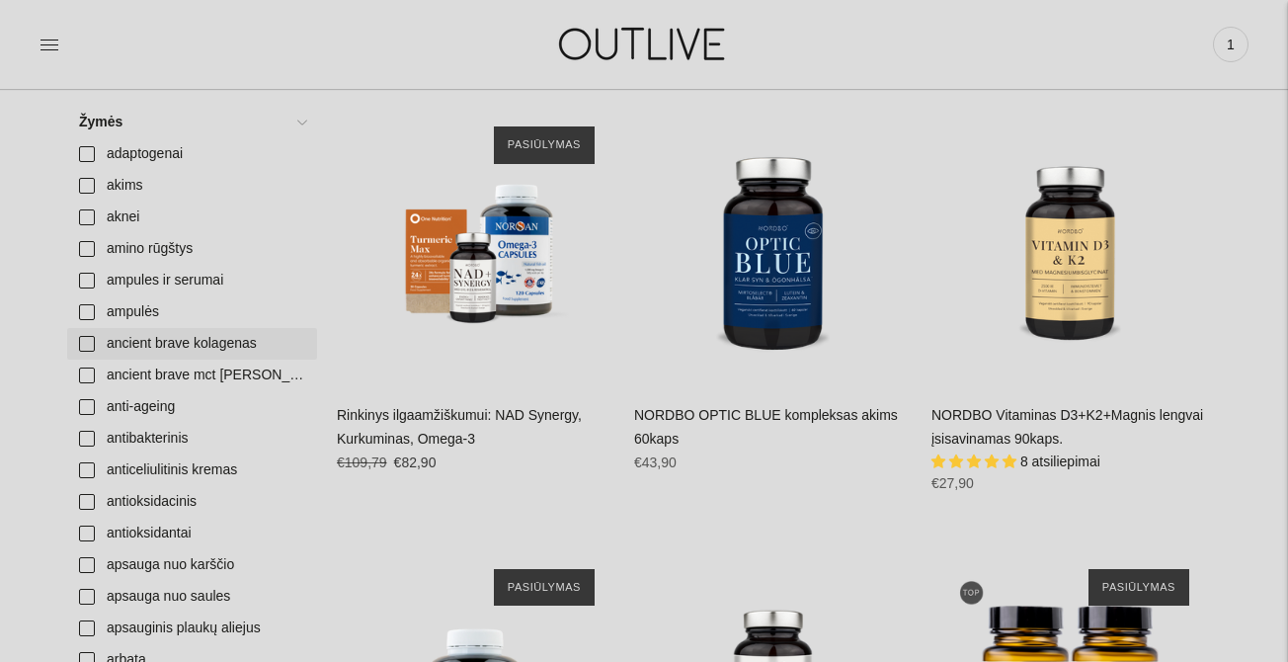
scroll to position [241, 0]
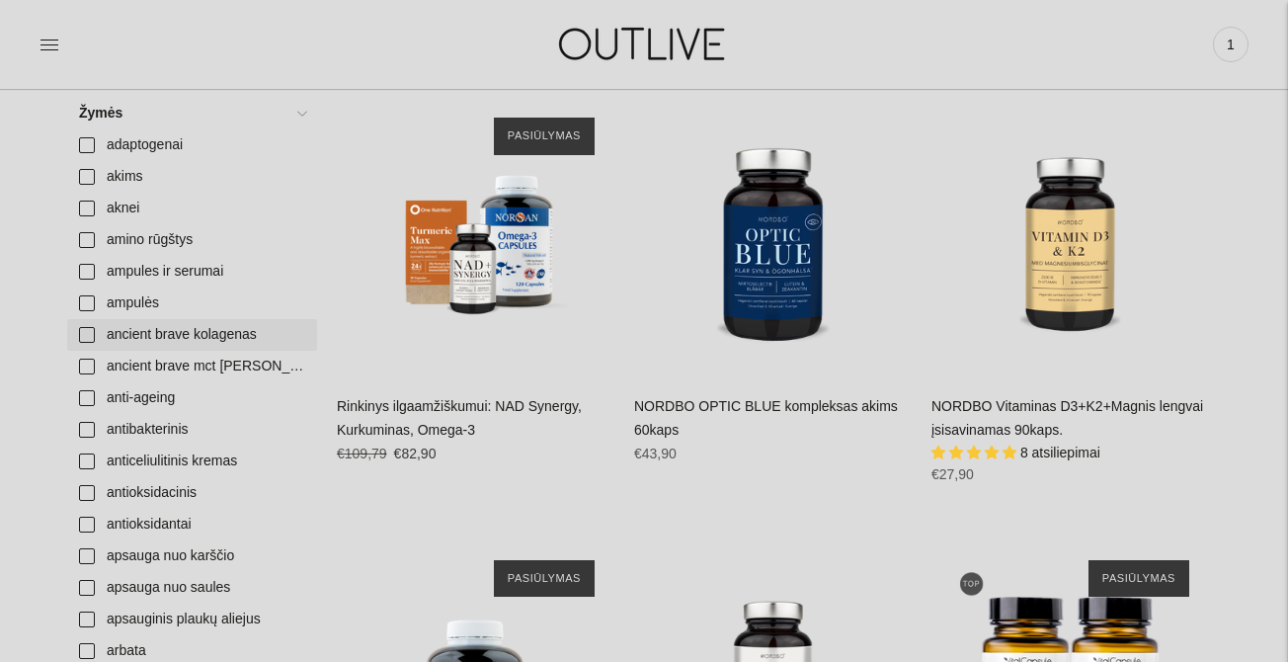
click at [87, 342] on link "ancient brave kolagenas" at bounding box center [192, 335] width 250 height 32
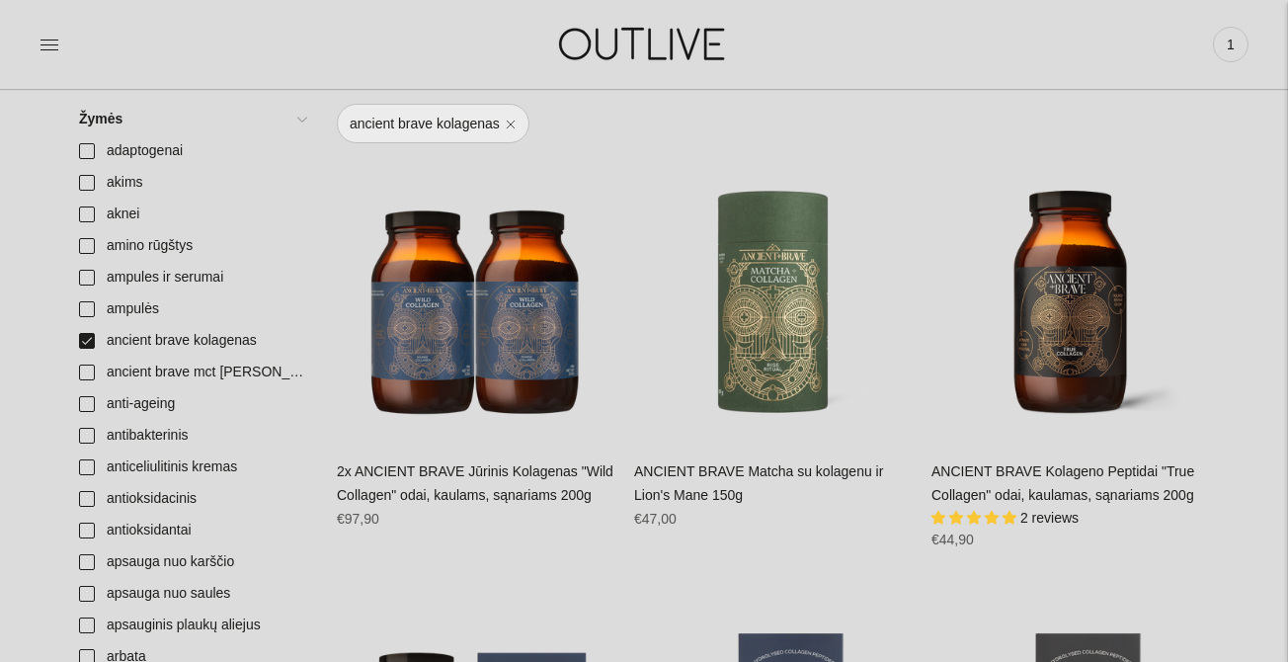
scroll to position [271, 0]
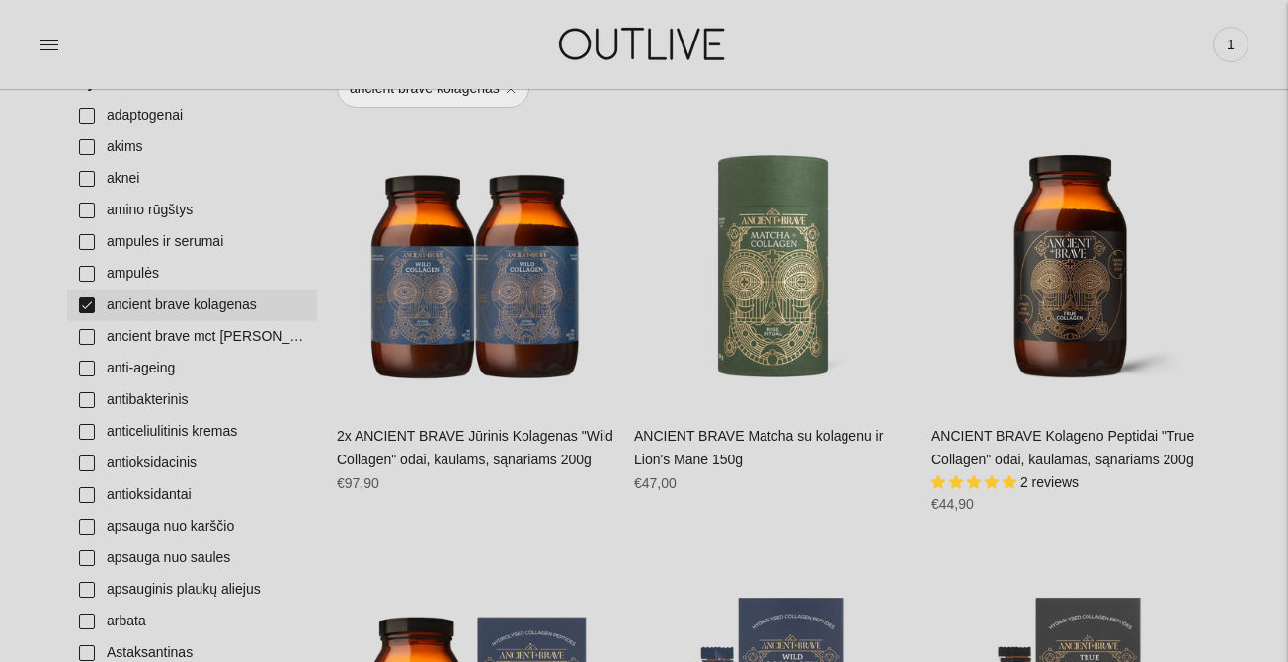
click at [85, 306] on link "ancient brave kolagenas" at bounding box center [192, 305] width 250 height 32
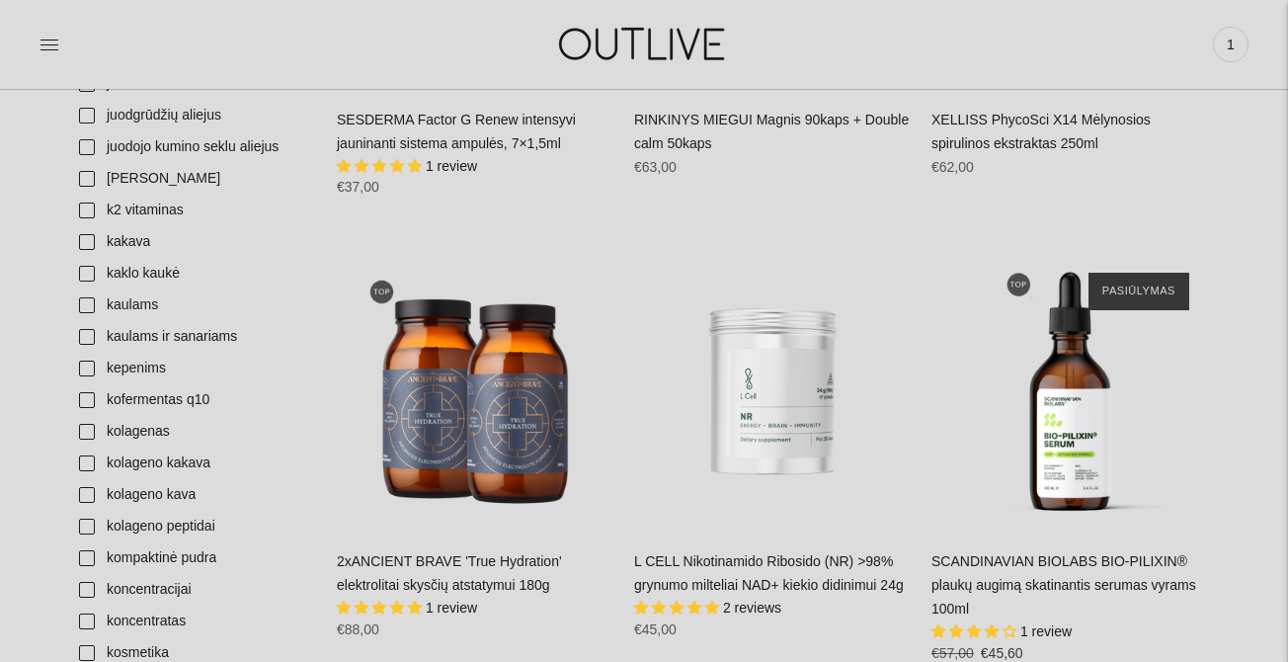
scroll to position [2774, 0]
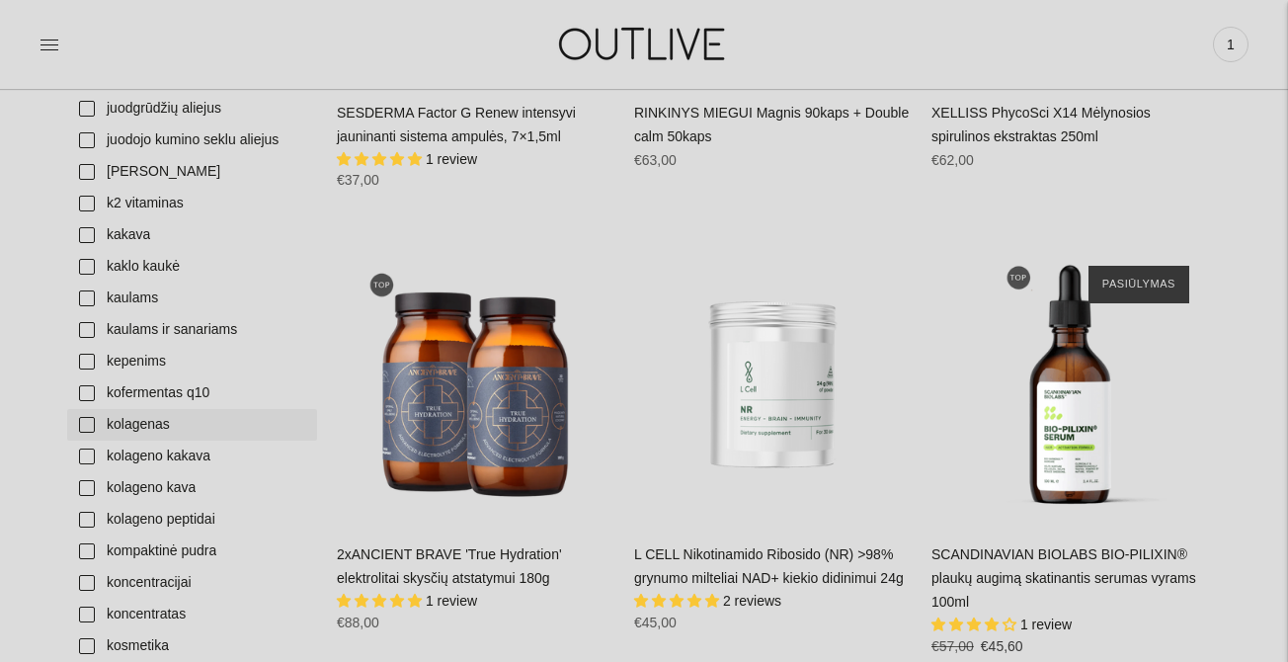
click at [121, 429] on link "kolagenas" at bounding box center [192, 425] width 250 height 32
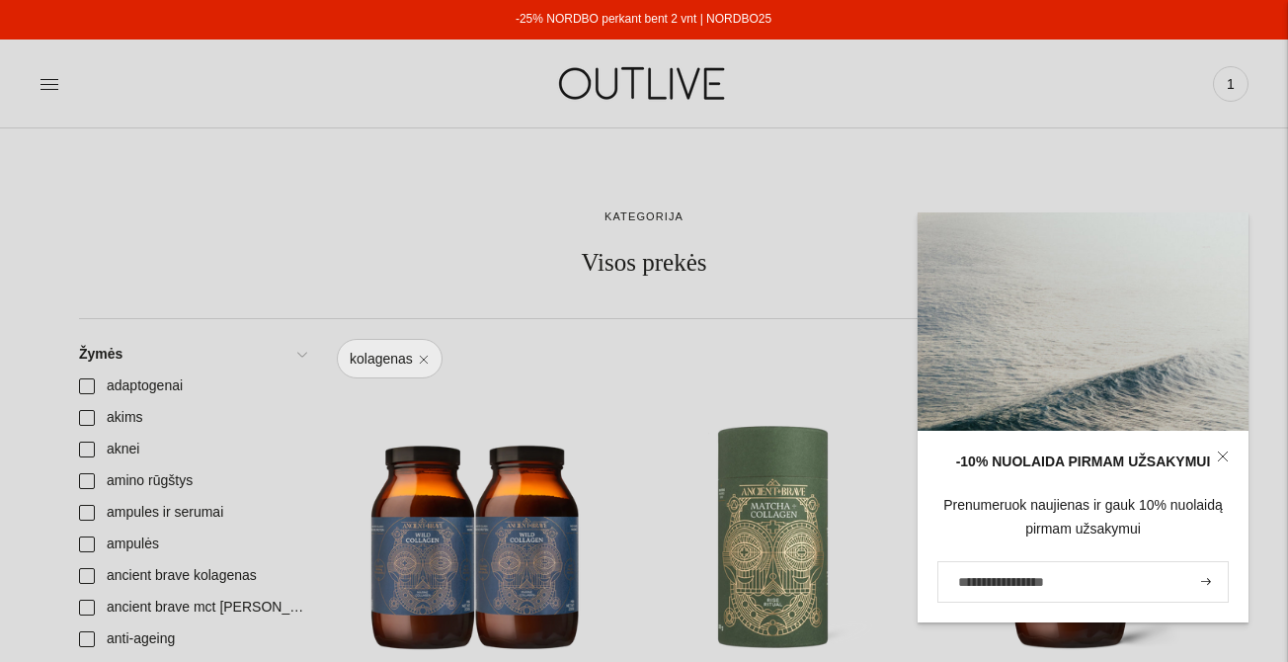
drag, startPoint x: 778, startPoint y: 29, endPoint x: 713, endPoint y: 27, distance: 65.2
click at [713, 27] on div "-25% NORDBO perkant bent 2 vnt | NORDBO25" at bounding box center [643, 19] width 1289 height 39
click at [713, 27] on div "-25% NORDBO perkant bent 2 vnt | NORDBO25" at bounding box center [643, 20] width 256 height 24
drag, startPoint x: 784, startPoint y: 18, endPoint x: 711, endPoint y: 24, distance: 73.3
click at [711, 24] on div "-25% NORDBO perkant bent 2 vnt | NORDBO25" at bounding box center [643, 19] width 1289 height 39
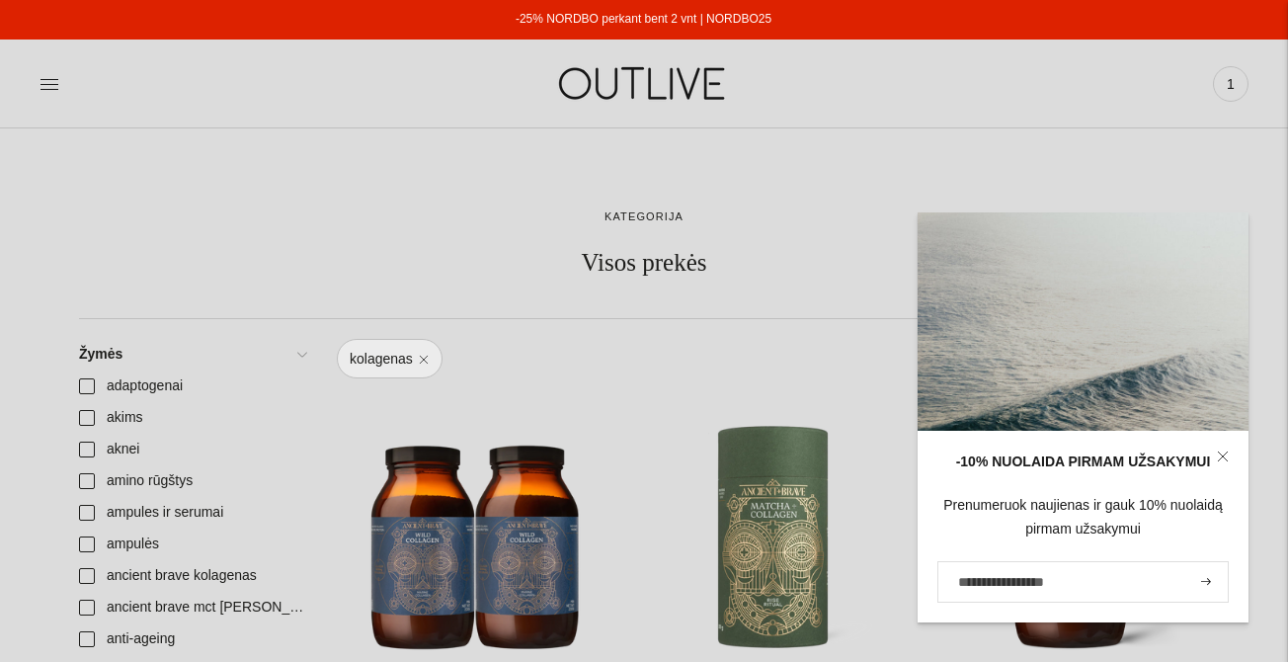
copy link "NORDBO25"
click at [1226, 89] on span "1" at bounding box center [1231, 84] width 28 height 28
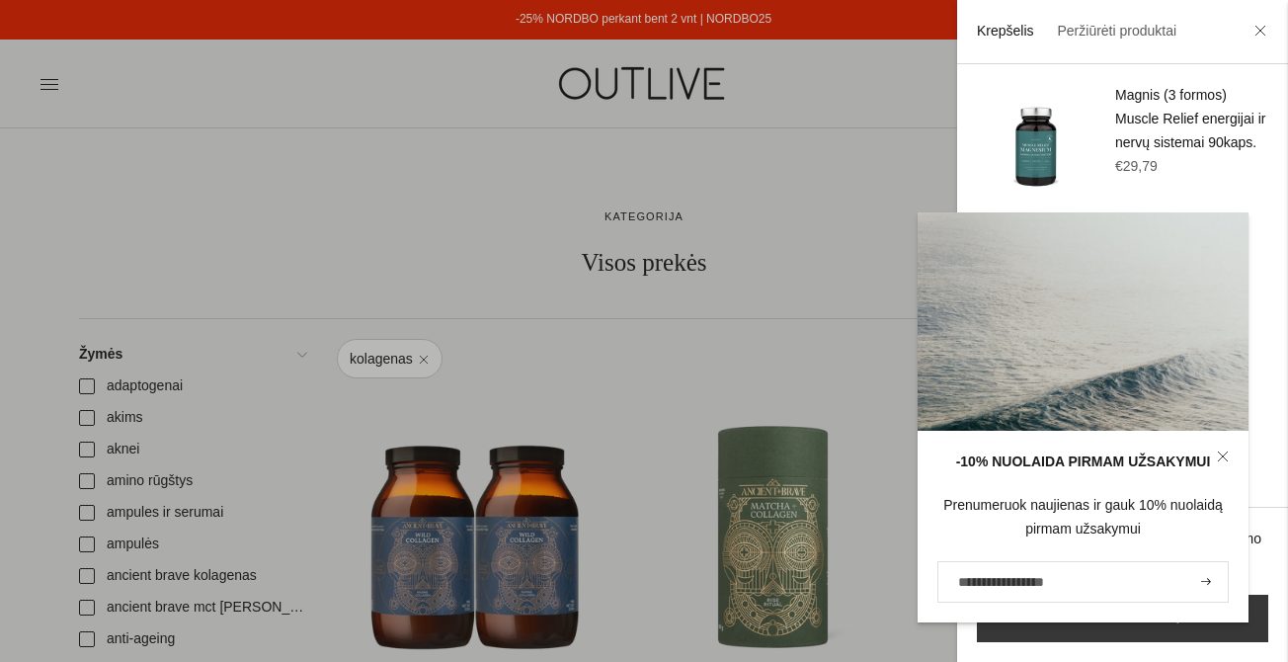
drag, startPoint x: 1223, startPoint y: 229, endPoint x: 1027, endPoint y: 227, distance: 196.5
click at [1027, 227] on div "-10% NUOLAIDA PIRMAM UŽSAKYMUI Prenumeruok naujienas ir gauk 10% nuolaidą pirma…" at bounding box center [1082, 417] width 331 height 410
click at [1228, 454] on link at bounding box center [1222, 456] width 51 height 51
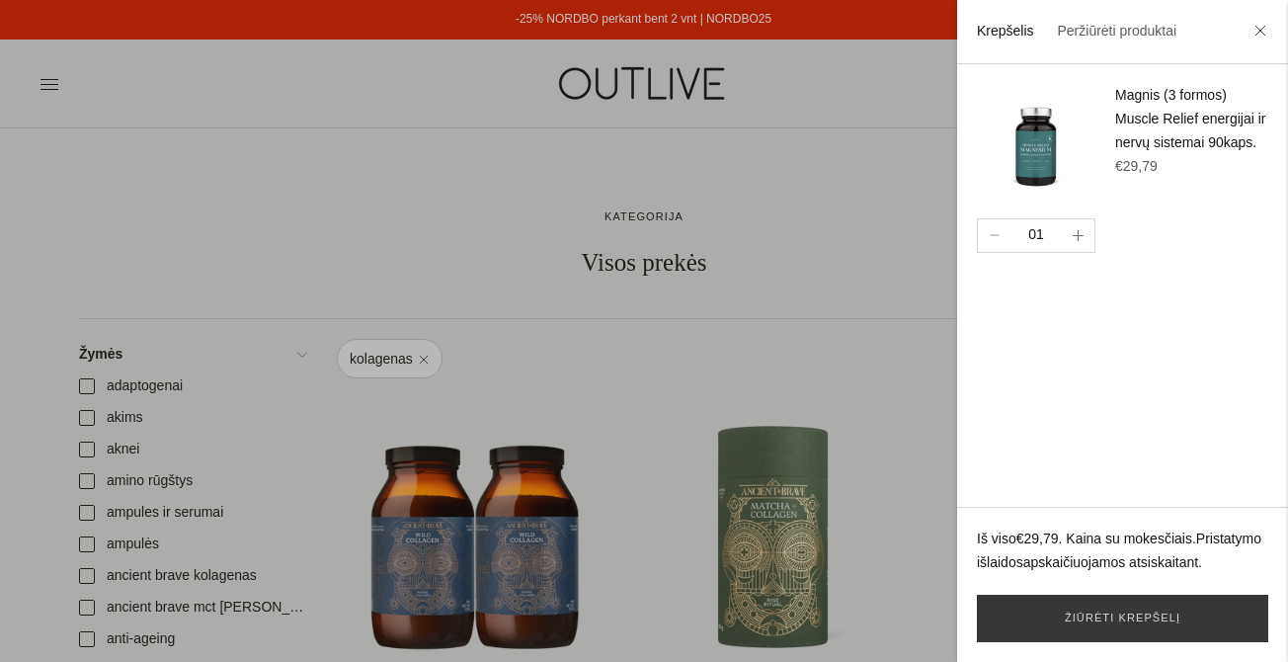
click at [1076, 238] on icon "button" at bounding box center [1077, 235] width 11 height 11
click at [1151, 624] on link "Žiūrėti krepšelį" at bounding box center [1122, 617] width 291 height 47
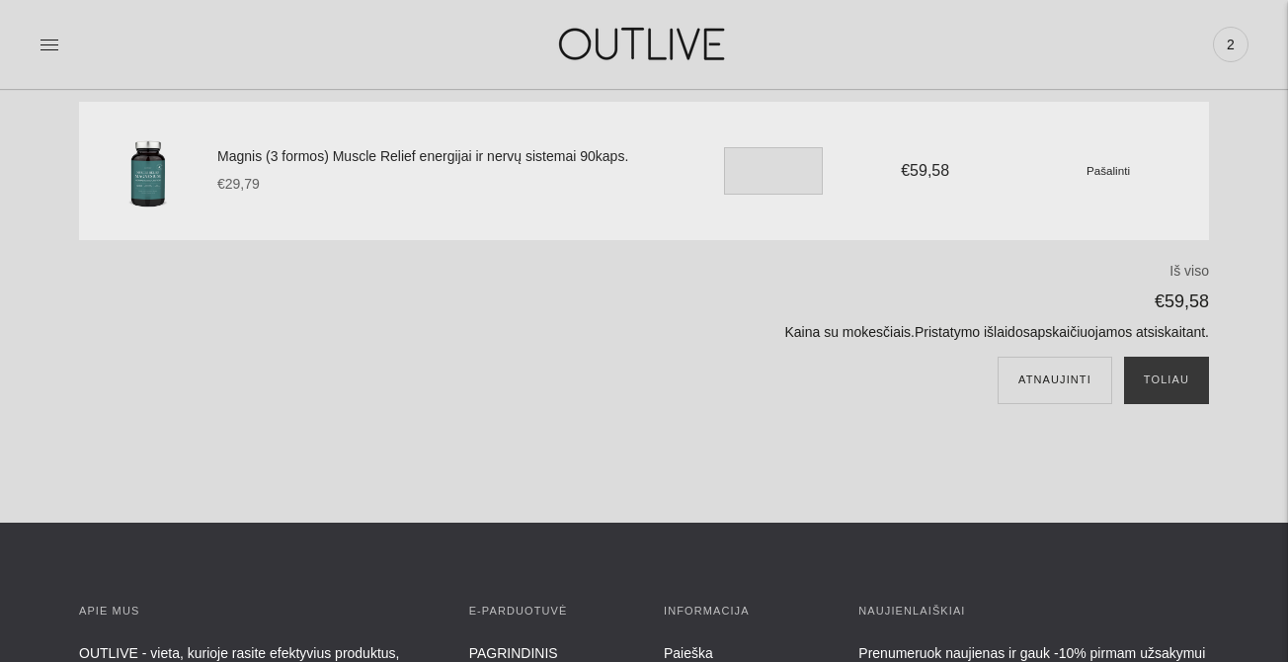
scroll to position [190, 0]
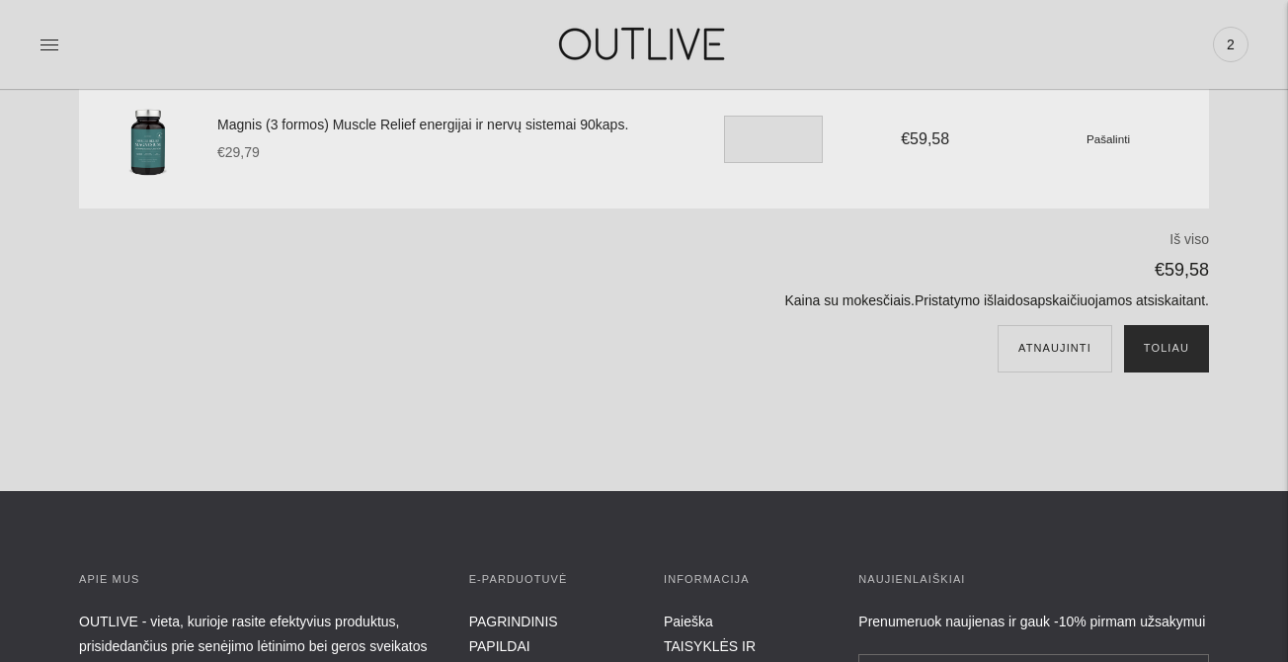
click at [1161, 348] on button "Toliau" at bounding box center [1166, 348] width 85 height 47
